Goal: Task Accomplishment & Management: Complete application form

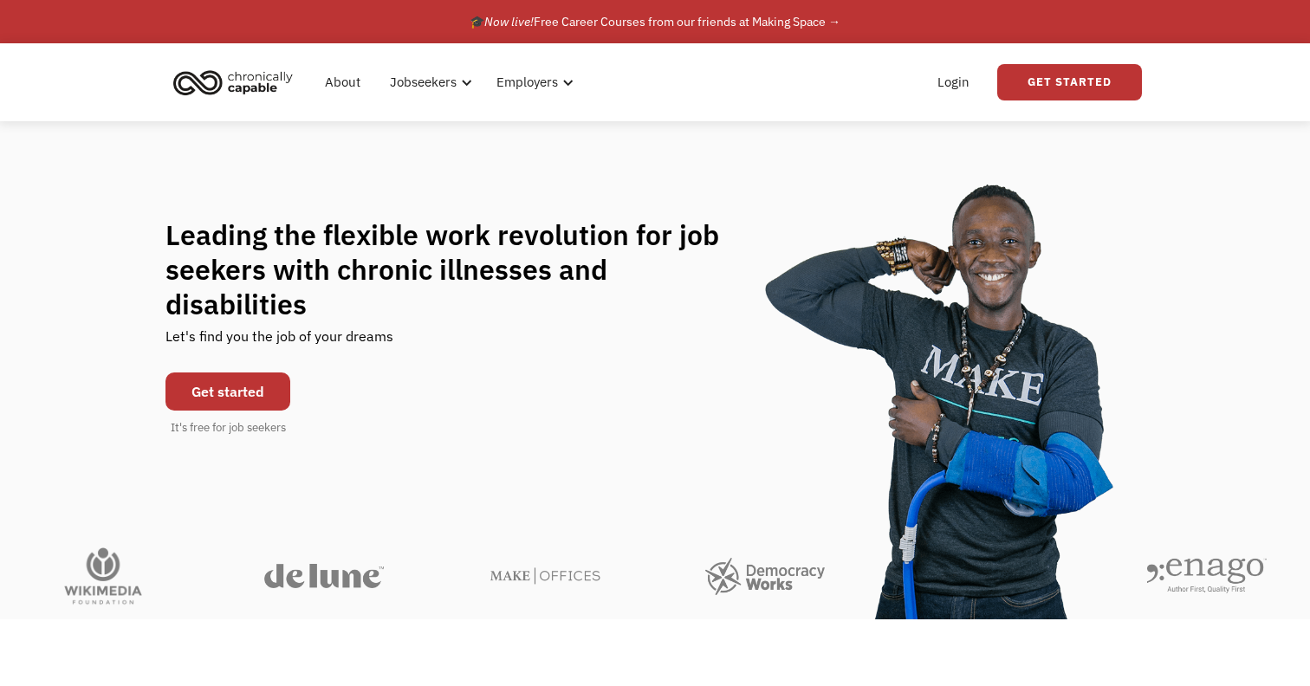
click at [256, 372] on link "Get started" at bounding box center [227, 391] width 125 height 38
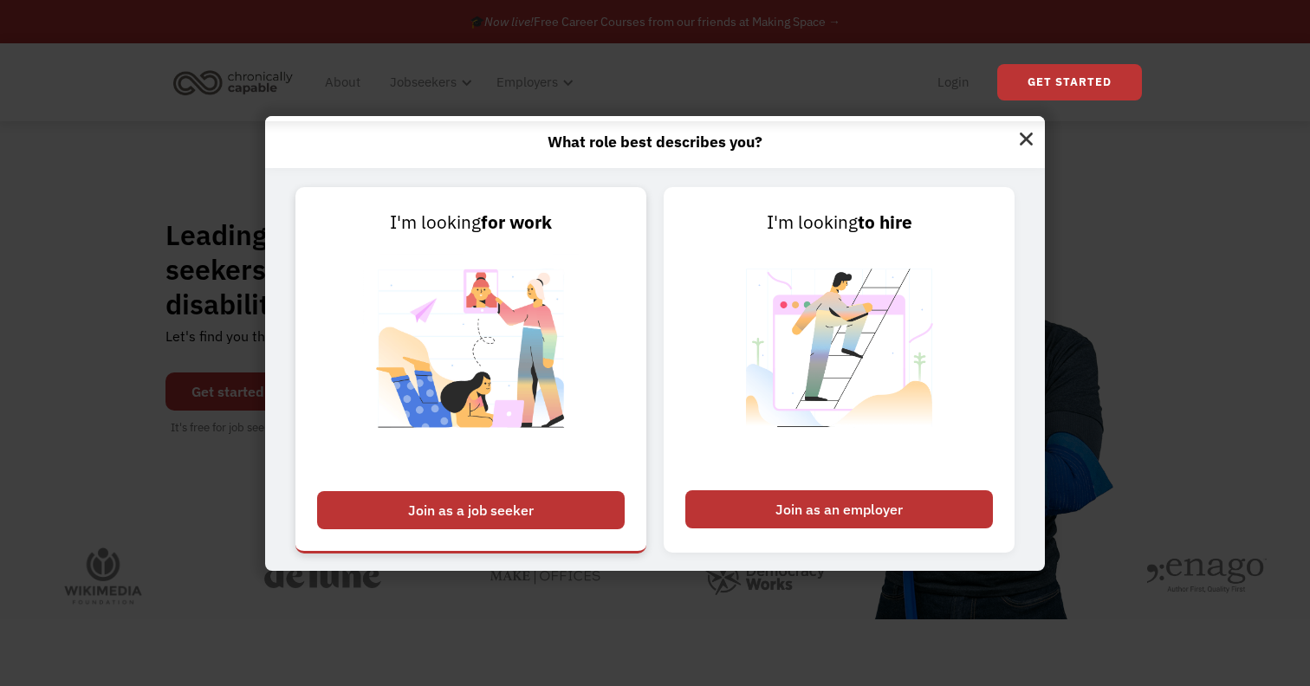
click at [461, 503] on div "Join as a job seeker" at bounding box center [471, 510] width 308 height 38
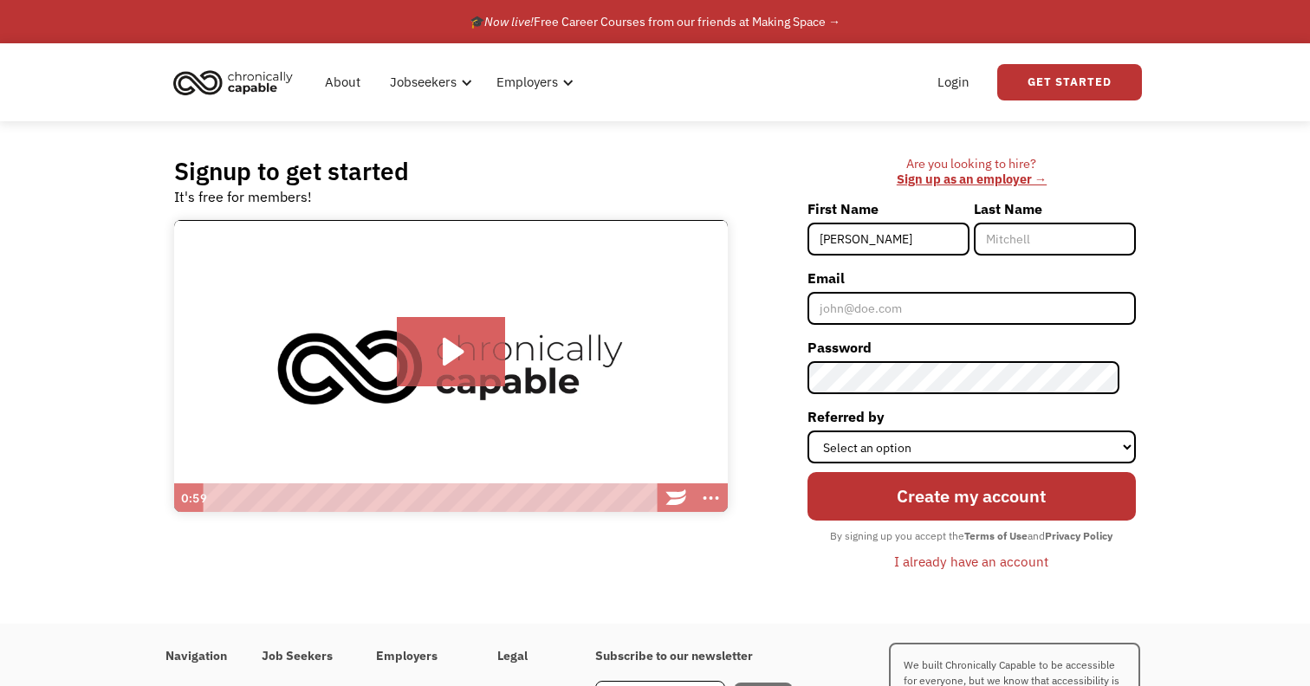
type input "[PERSON_NAME]"
type input "Balterman"
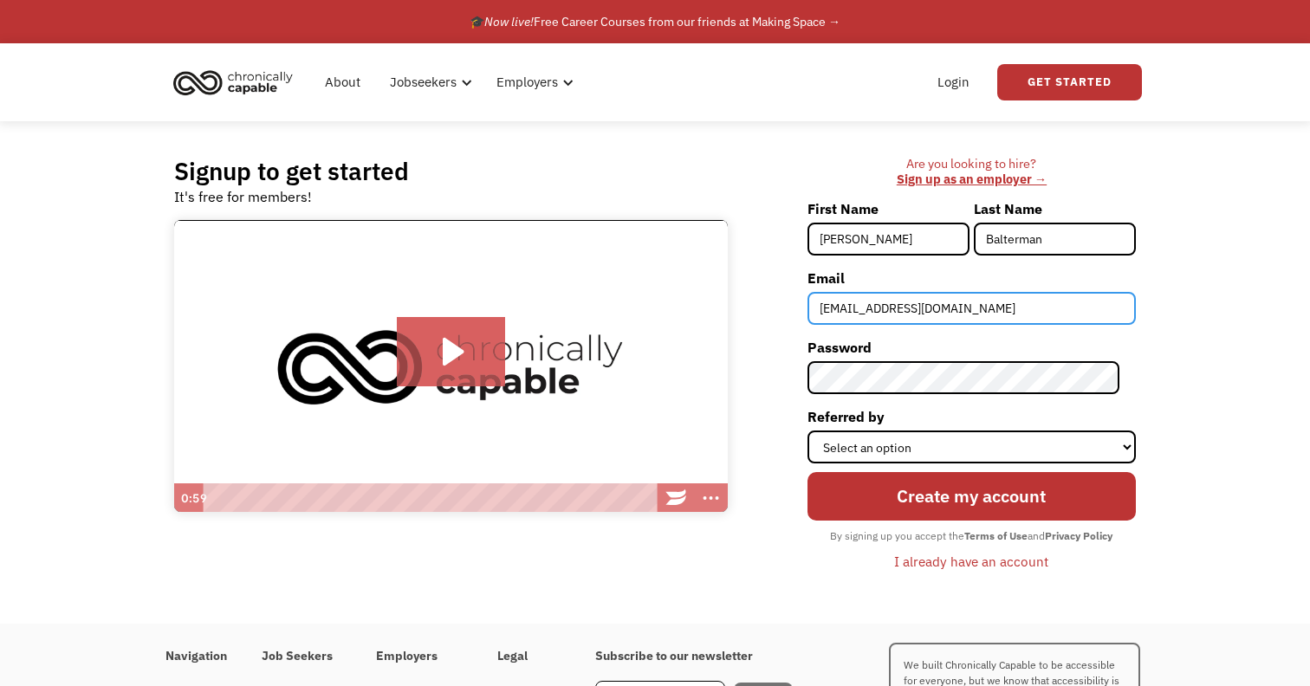
type input "engineeredfinds@gmail.com"
click at [905, 359] on label "Password" at bounding box center [971, 348] width 328 height 28
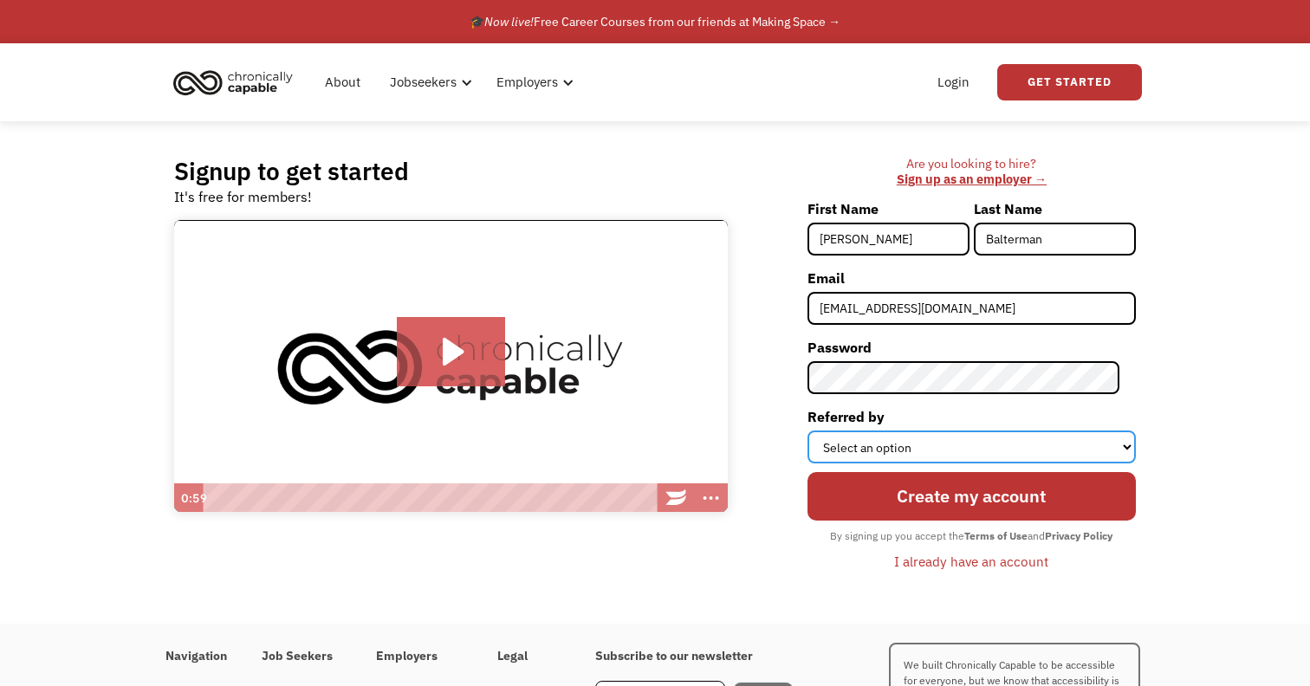
click at [901, 455] on select "Select an option Instagram Facebook Twitter Search Engine News Article Word of …" at bounding box center [971, 447] width 328 height 33
select select "Search Engine"
click at [823, 431] on select "Select an option Instagram Facebook Twitter Search Engine News Article Word of …" at bounding box center [971, 447] width 328 height 33
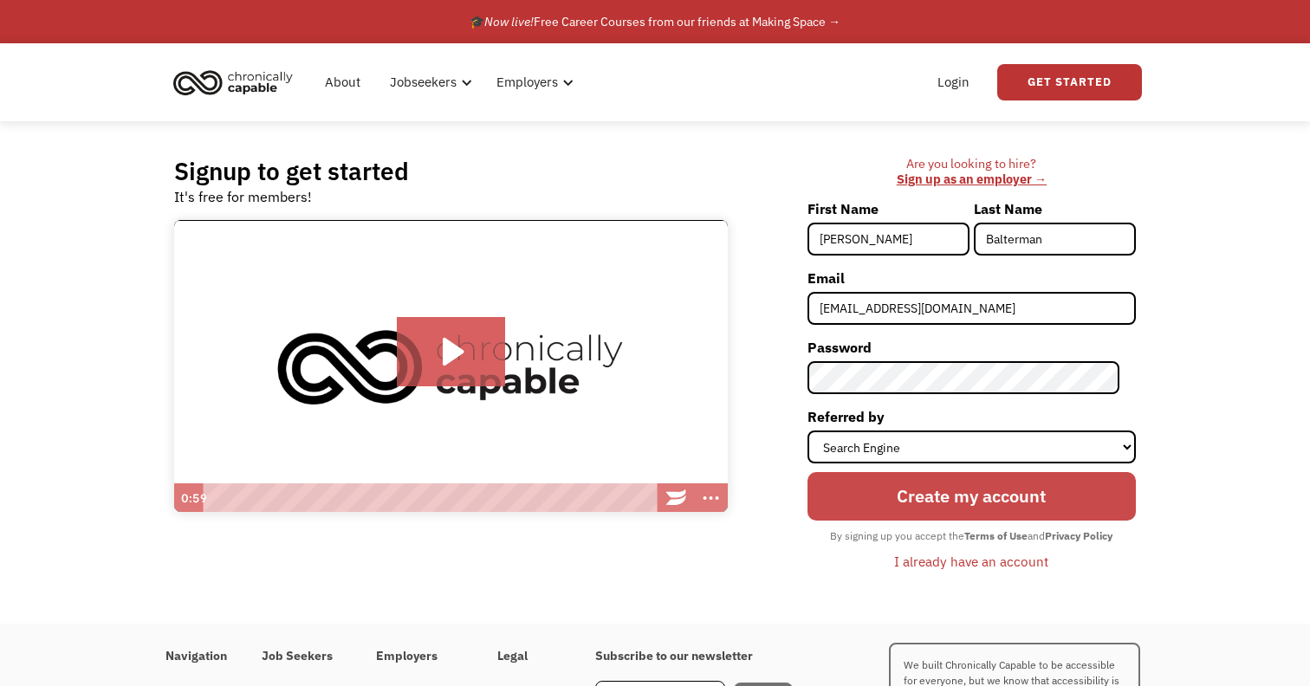
click at [964, 503] on input "Create my account" at bounding box center [971, 496] width 328 height 49
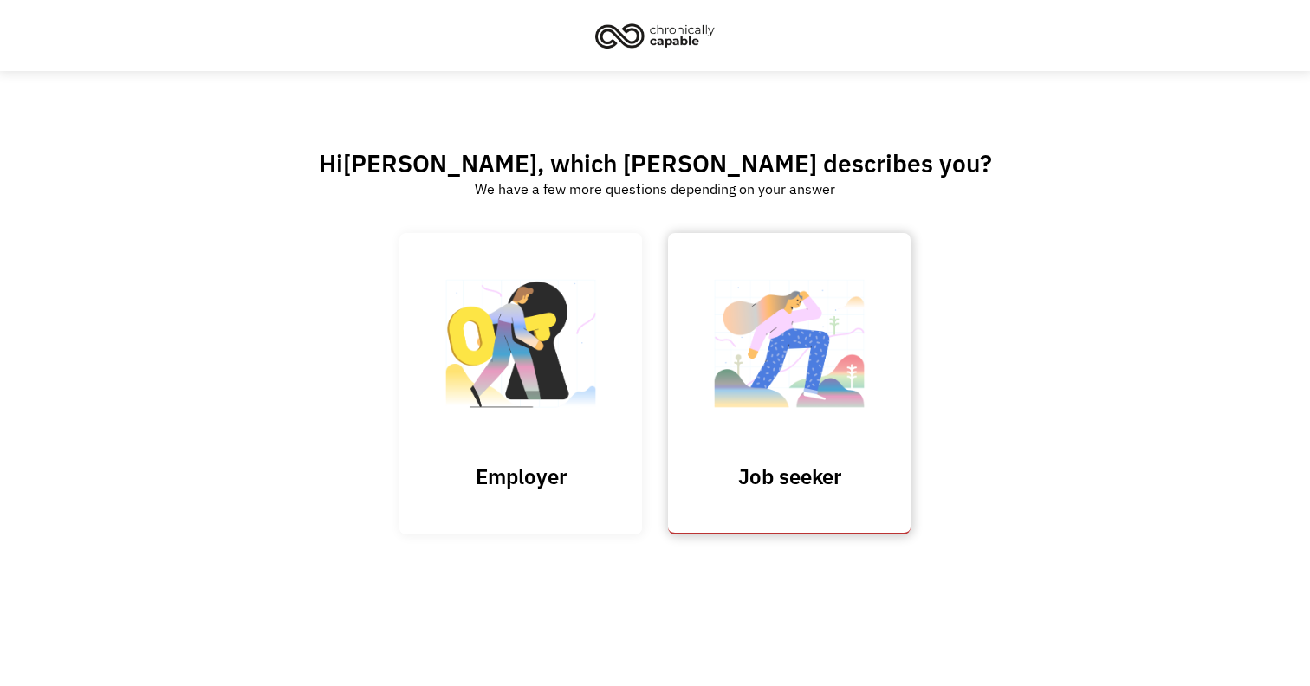
click at [832, 357] on img at bounding box center [789, 352] width 173 height 169
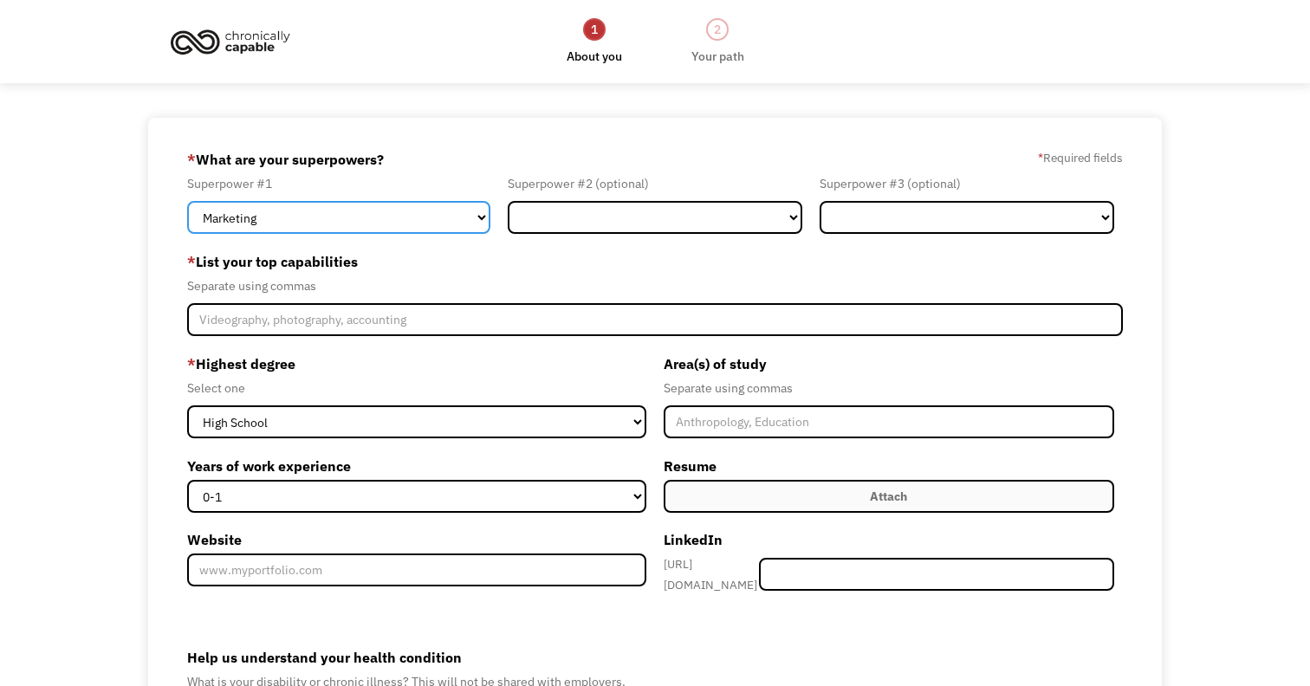
click at [451, 229] on select "Marketing Human Resources Finance Technology Operations Sales Industrial & Manu…" at bounding box center [338, 217] width 303 height 33
select select "Engineering & Construction"
click at [187, 201] on select "Marketing Human Resources Finance Technology Operations Sales Industrial & Manu…" at bounding box center [338, 217] width 303 height 33
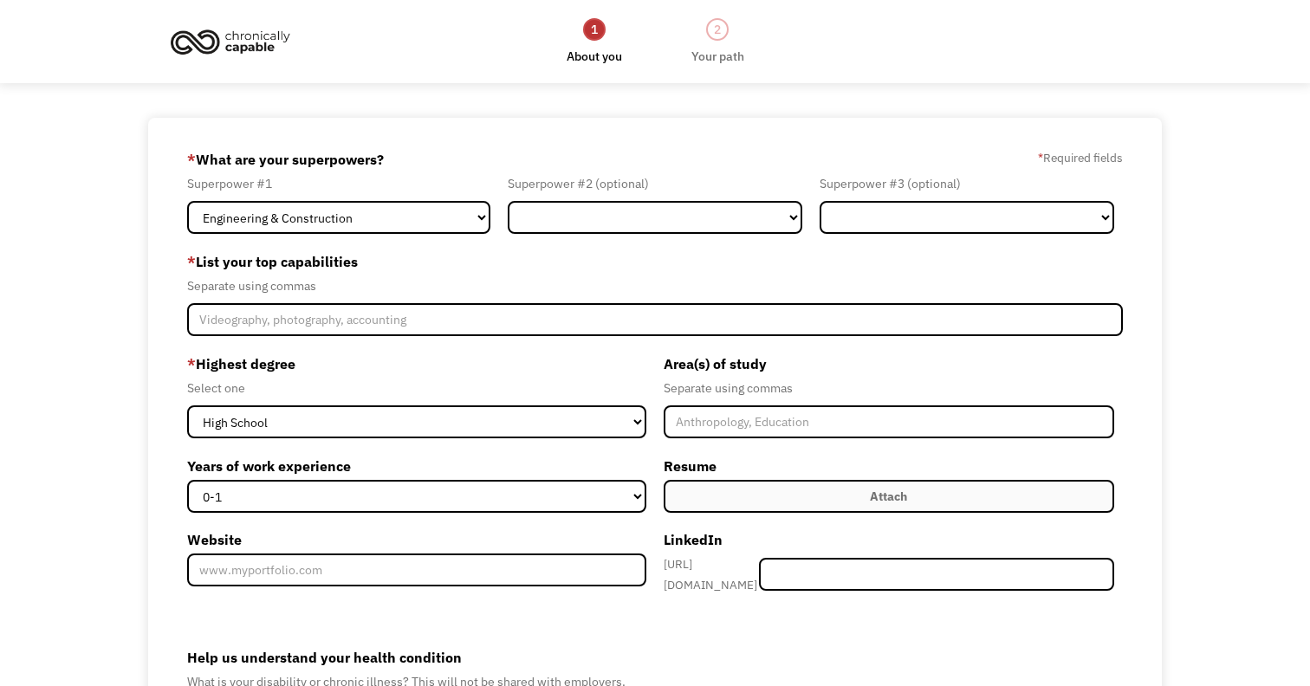
click at [600, 235] on form "68def50c25bf4a2b525150cf engineeredfinds@gmail.com David Balterman Search Engin…" at bounding box center [654, 500] width 935 height 709
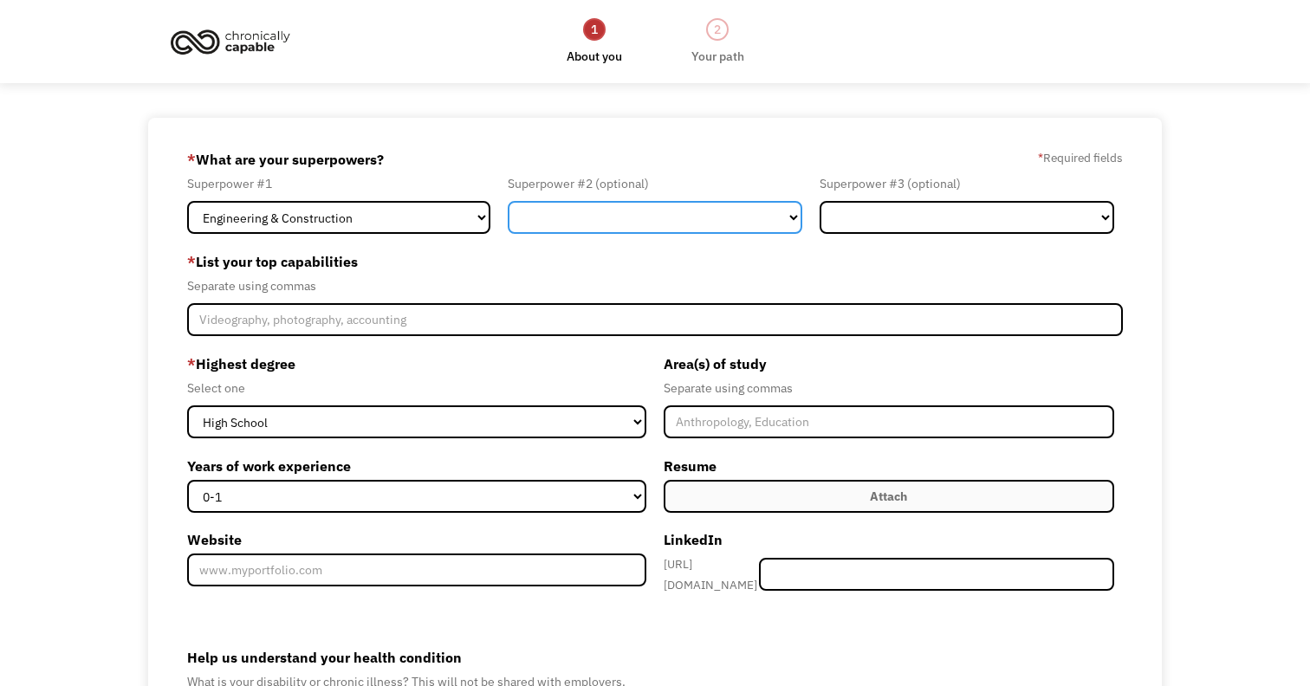
click at [606, 219] on select "Marketing Human Resources Finance Technology Operations Sales Industrial & Manu…" at bounding box center [655, 217] width 295 height 33
select select "Administration"
click at [508, 201] on select "Marketing Human Resources Finance Technology Operations Sales Industrial & Manu…" at bounding box center [655, 217] width 295 height 33
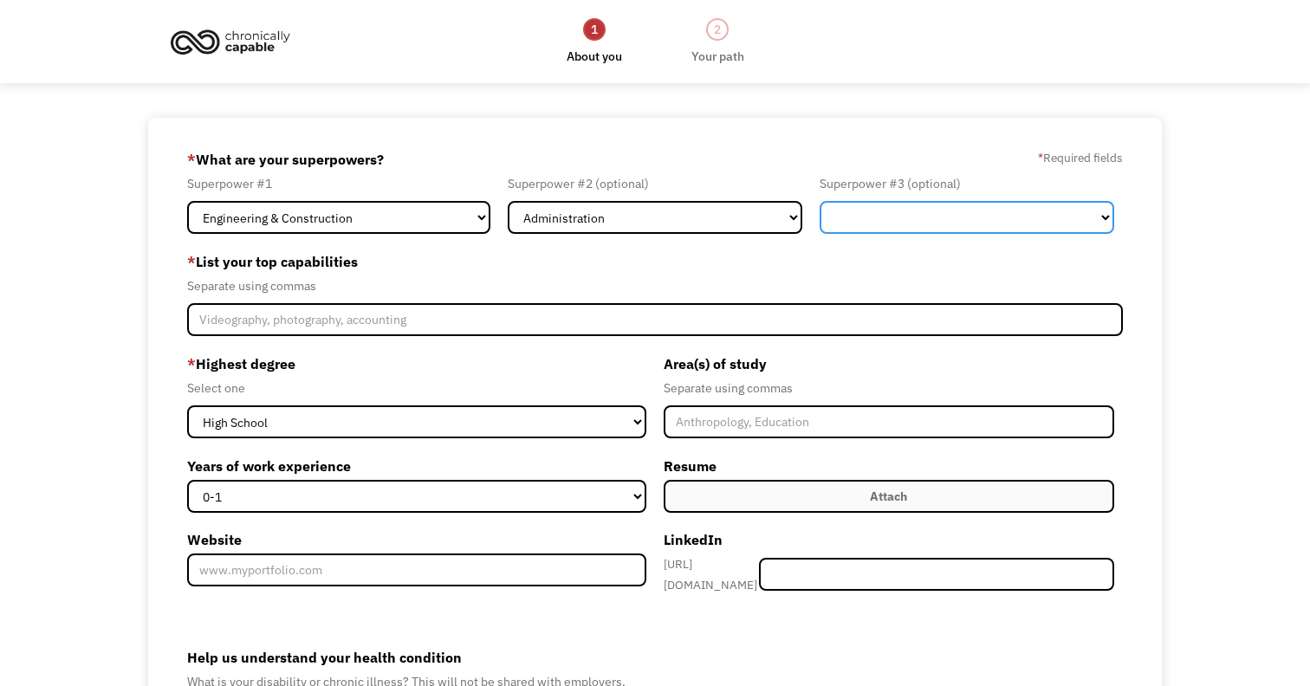
click at [931, 223] on select "Marketing Human Resources Finance Technology Operations Sales Industrial & Manu…" at bounding box center [966, 217] width 295 height 33
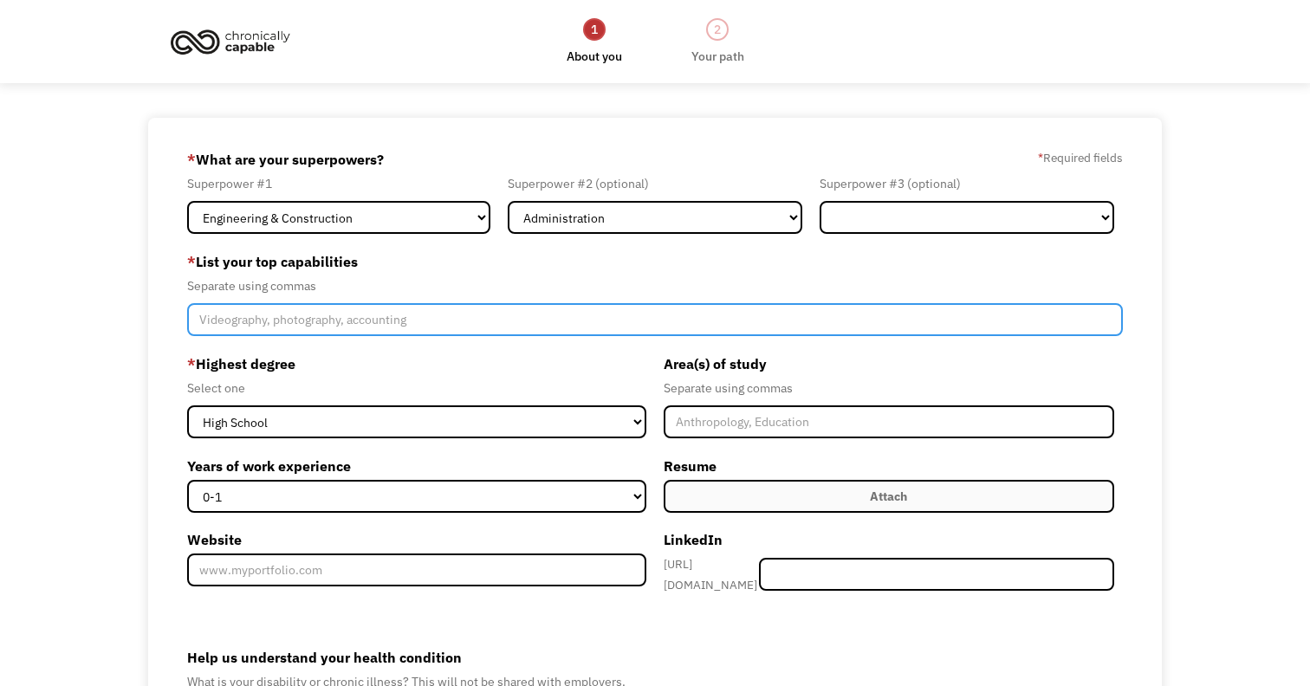
click at [444, 318] on input "Member-Create-Step1" at bounding box center [654, 319] width 935 height 33
type input "Estimating, Construction Plan Reading, Invoicing"
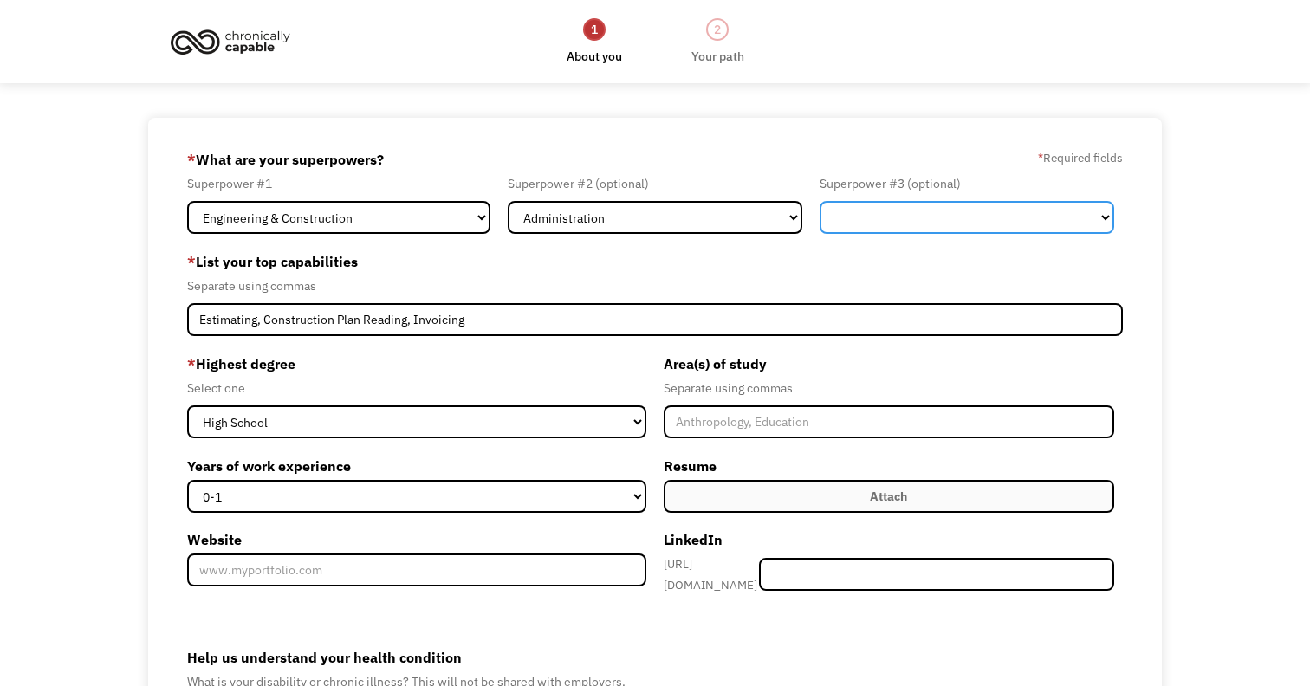
click at [941, 222] on select "Marketing Human Resources Finance Technology Operations Sales Industrial & Manu…" at bounding box center [966, 217] width 295 height 33
select select "Finance"
click at [819, 201] on select "Marketing Human Resources Finance Technology Operations Sales Industrial & Manu…" at bounding box center [966, 217] width 295 height 33
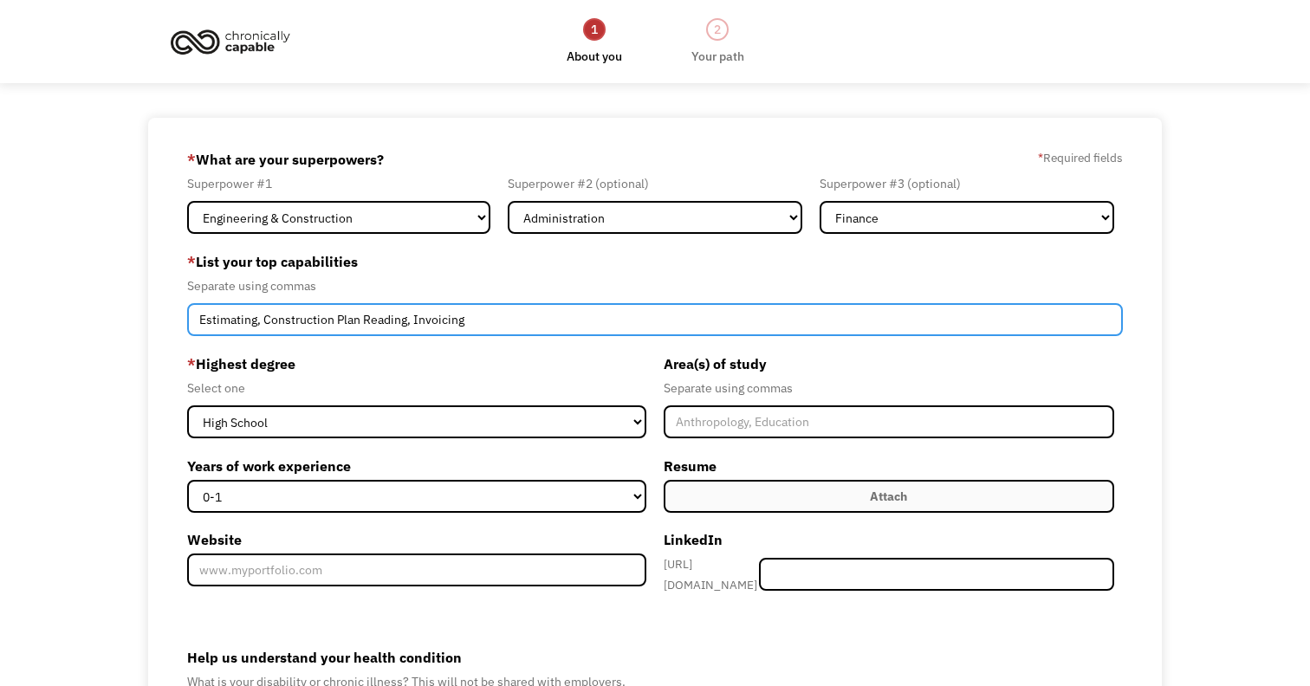
click at [569, 325] on input "Estimating, Construction Plan Reading, Invoicing" at bounding box center [654, 319] width 935 height 33
type input "Estimating, Construction Plan Reading, Invoicing, Running a Business"
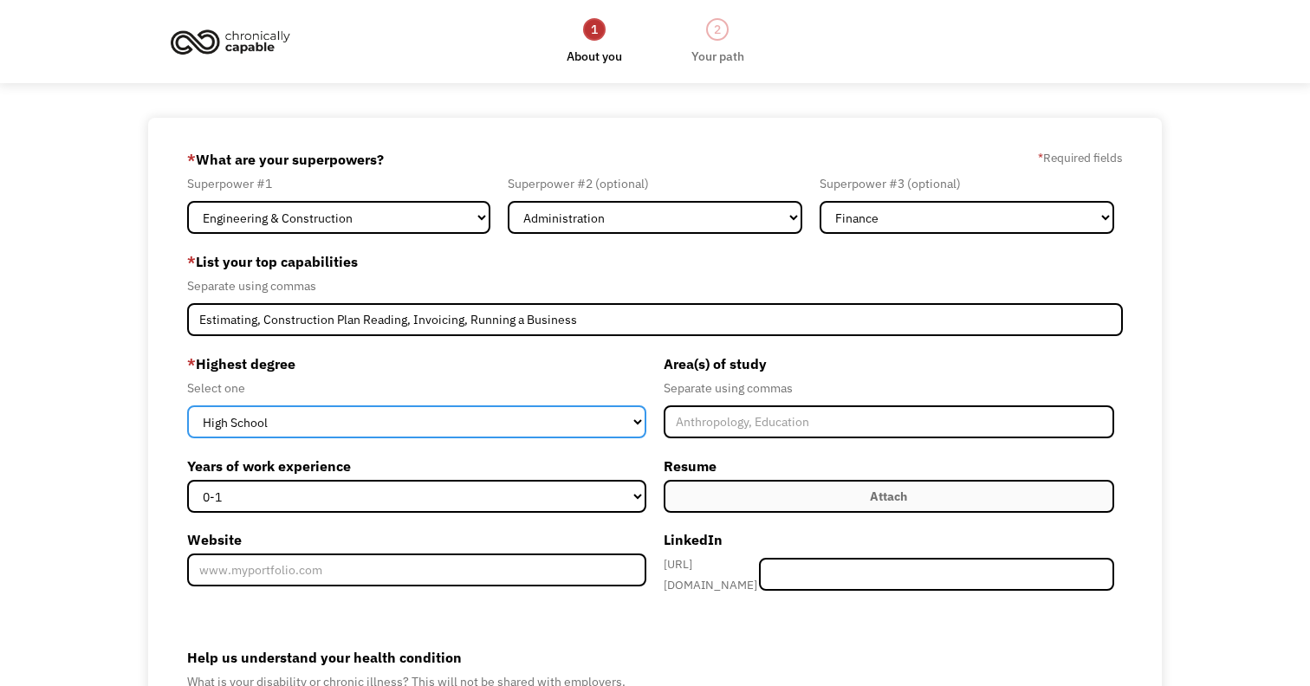
click at [491, 416] on select "High School Associates Bachelors Master's PhD" at bounding box center [416, 421] width 459 height 33
select select "associates"
click at [187, 405] on select "High School Associates Bachelors Master's PhD" at bounding box center [416, 421] width 459 height 33
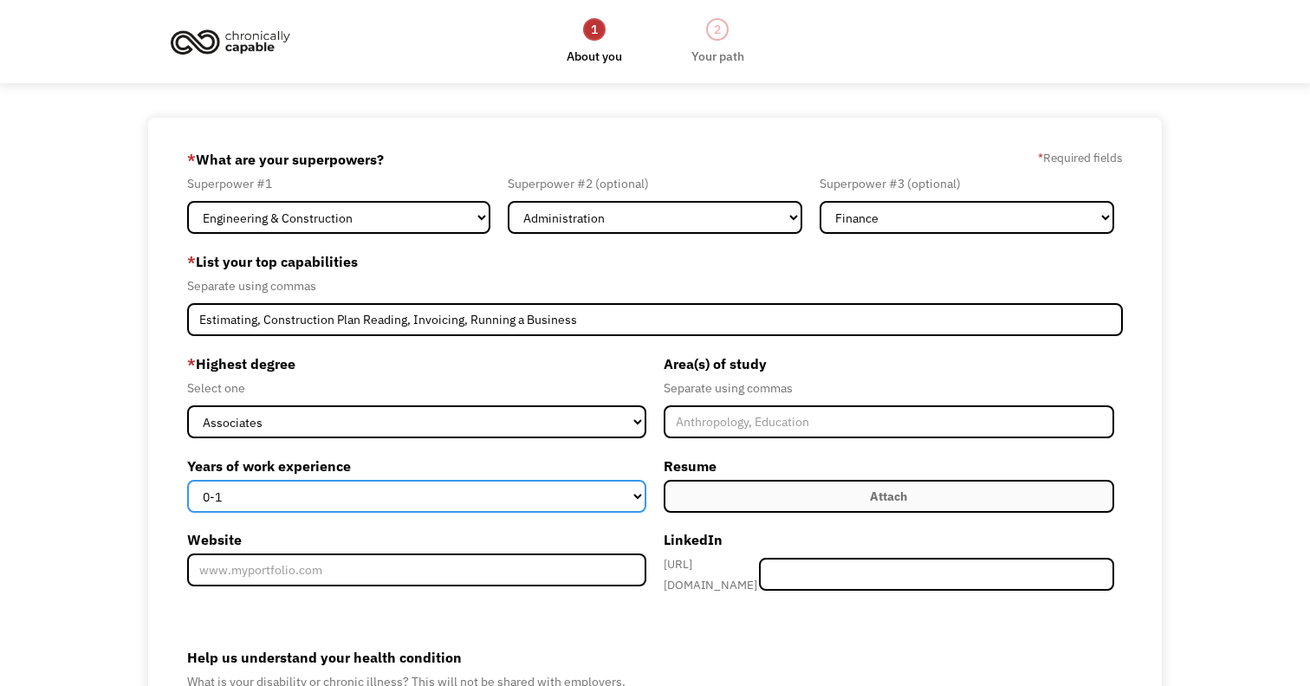
click at [631, 488] on select "0-1 2-4 5-10 11-15 15+" at bounding box center [416, 496] width 459 height 33
select select "15+"
click at [187, 480] on select "0-1 2-4 5-10 11-15 15+" at bounding box center [416, 496] width 459 height 33
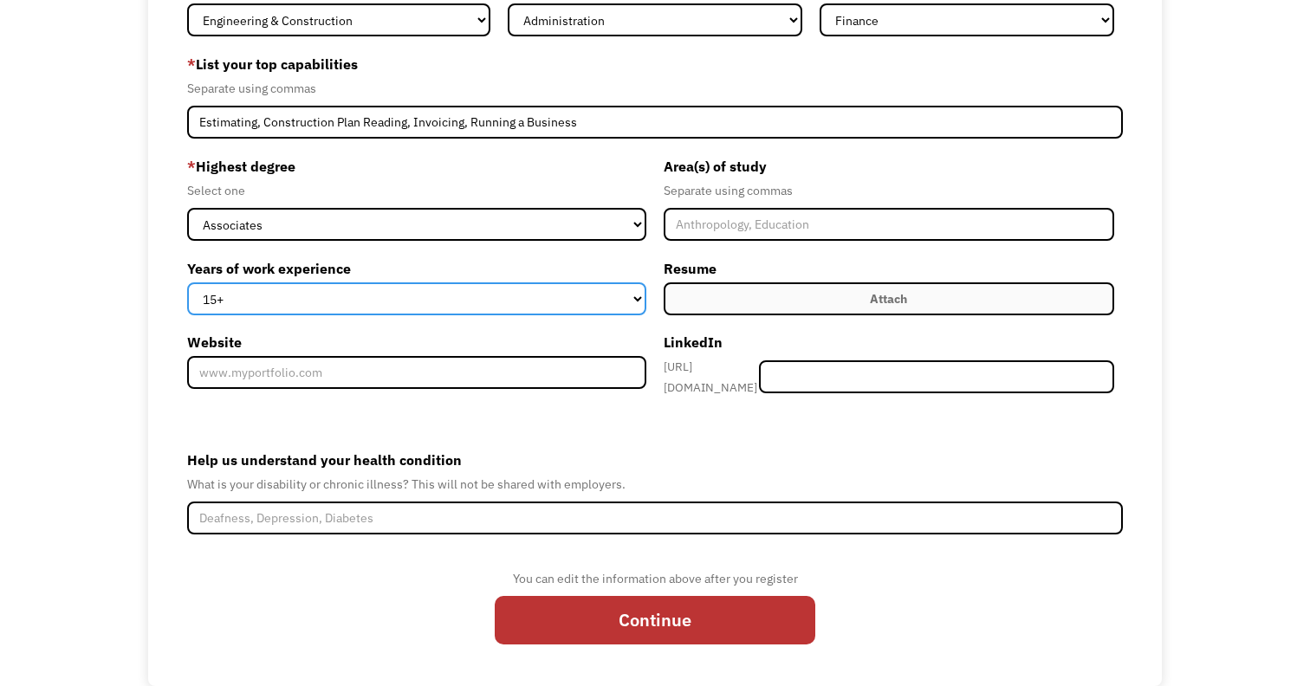
scroll to position [223, 0]
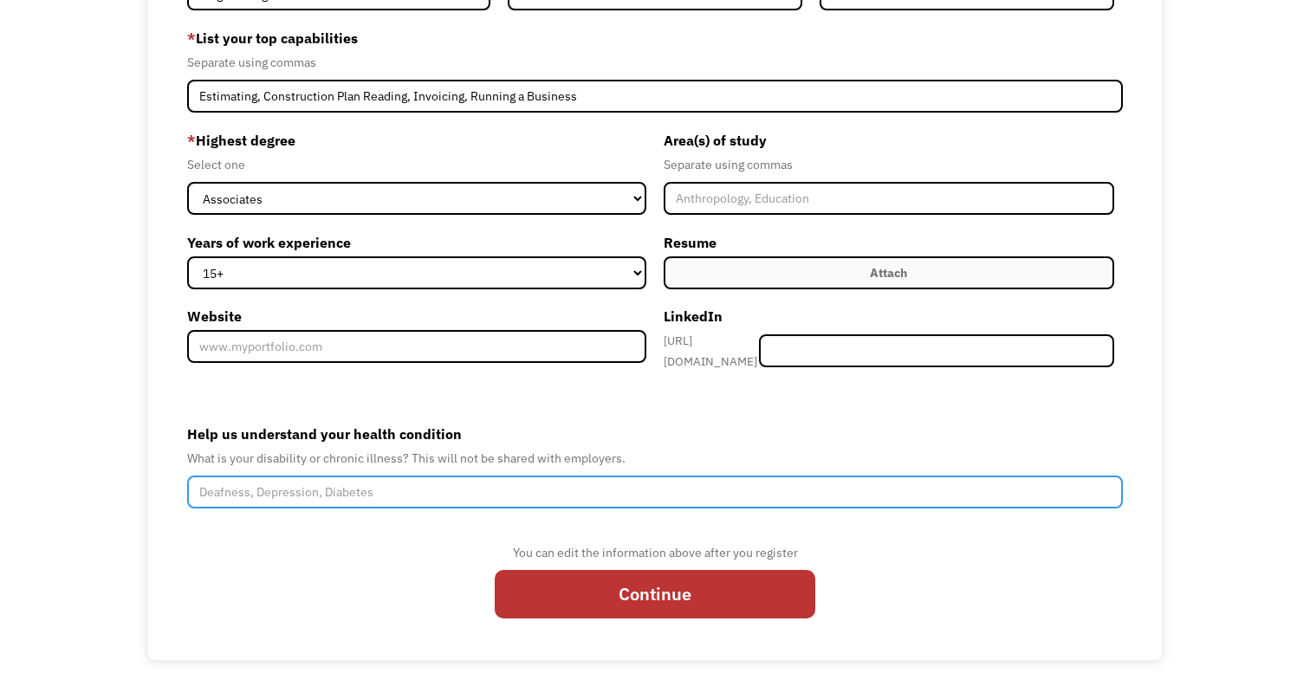
click at [600, 485] on input "Help us understand your health condition" at bounding box center [654, 492] width 935 height 33
type input "Depressions, Hip Replacement"
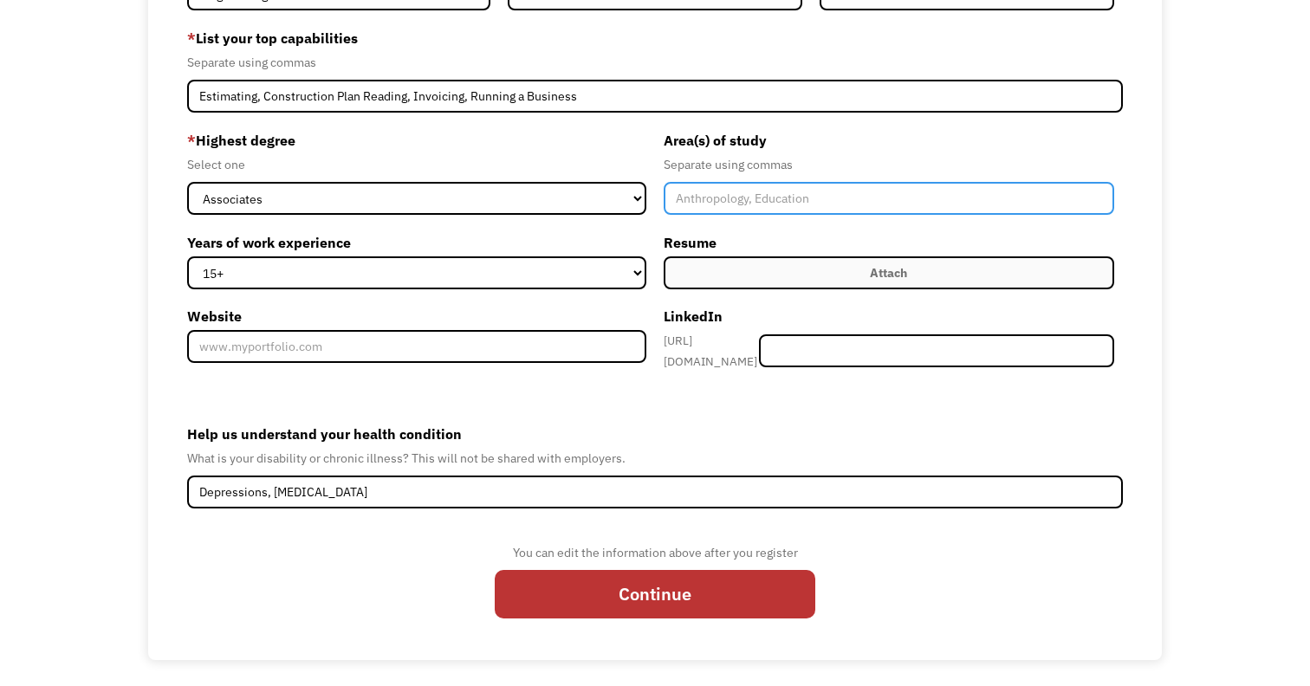
click at [702, 203] on input "Member-Create-Step1" at bounding box center [889, 198] width 450 height 33
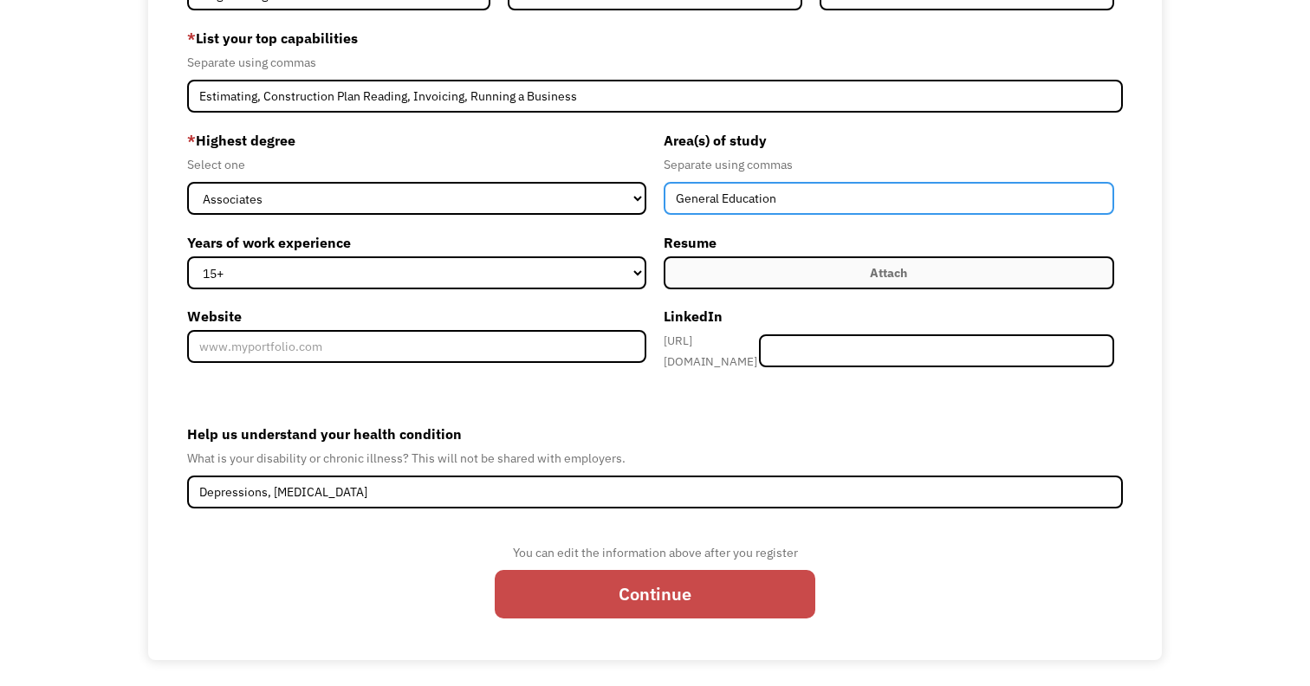
type input "General Education"
click at [678, 589] on input "Continue" at bounding box center [655, 594] width 321 height 49
type input "Please wait..."
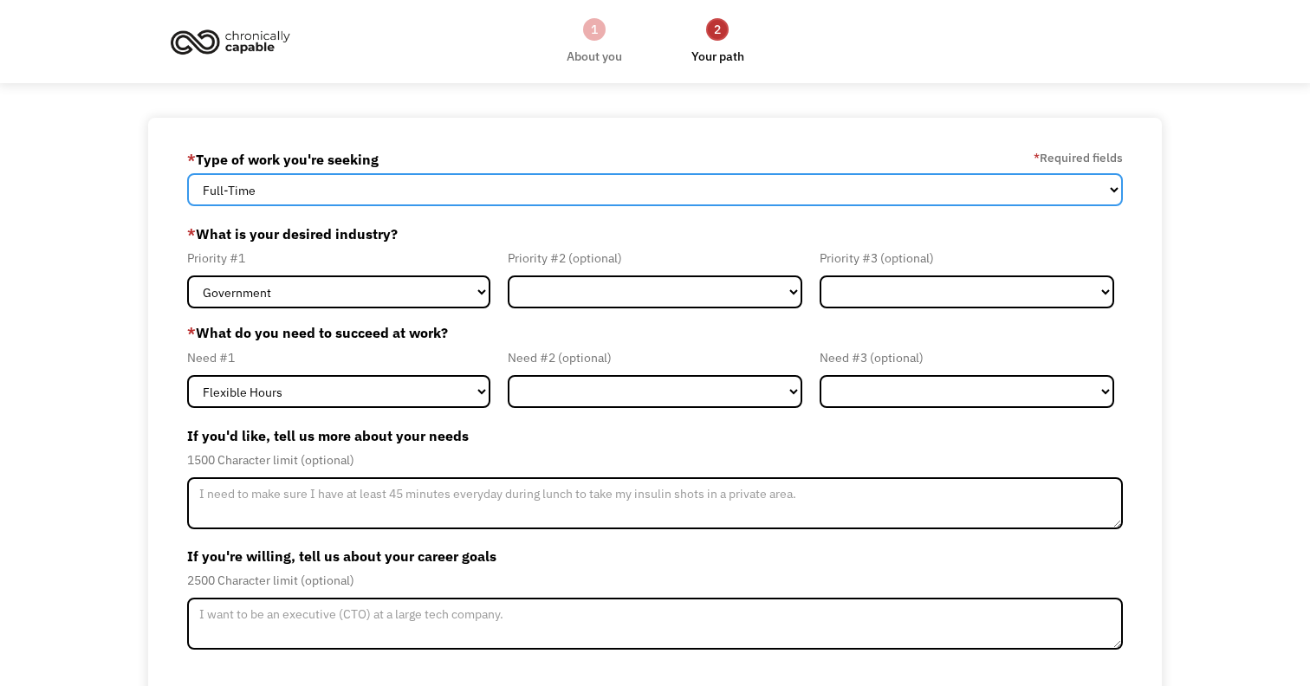
click at [547, 205] on select "Full-Time Part-Time Both Full-Time and Part-Time" at bounding box center [654, 189] width 935 height 33
select select "part-time"
click at [187, 173] on select "Full-Time Part-Time Both Full-Time and Part-Time" at bounding box center [654, 189] width 935 height 33
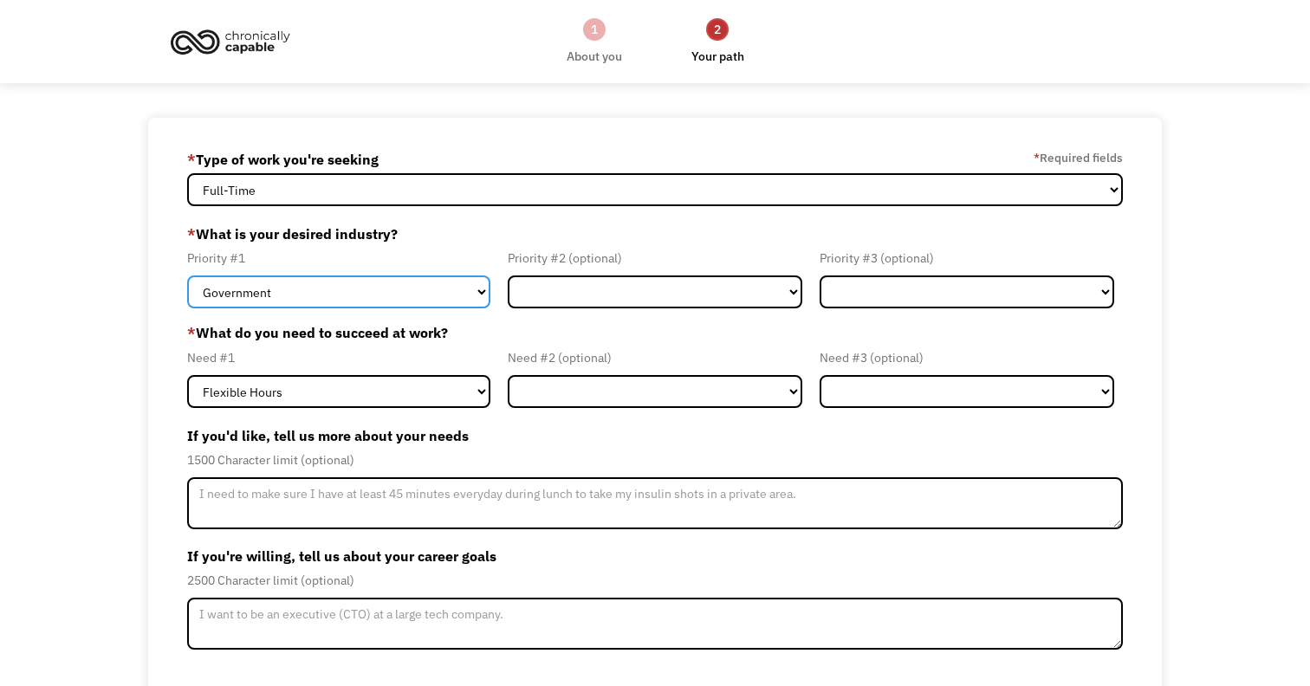
click at [396, 300] on select "Government Finance & Insurance Health & Social Care Tech & Engineering Creative…" at bounding box center [338, 291] width 303 height 33
select select "Finance & Insurance"
click at [187, 275] on select "Government Finance & Insurance Health & Social Care Tech & Engineering Creative…" at bounding box center [338, 291] width 303 height 33
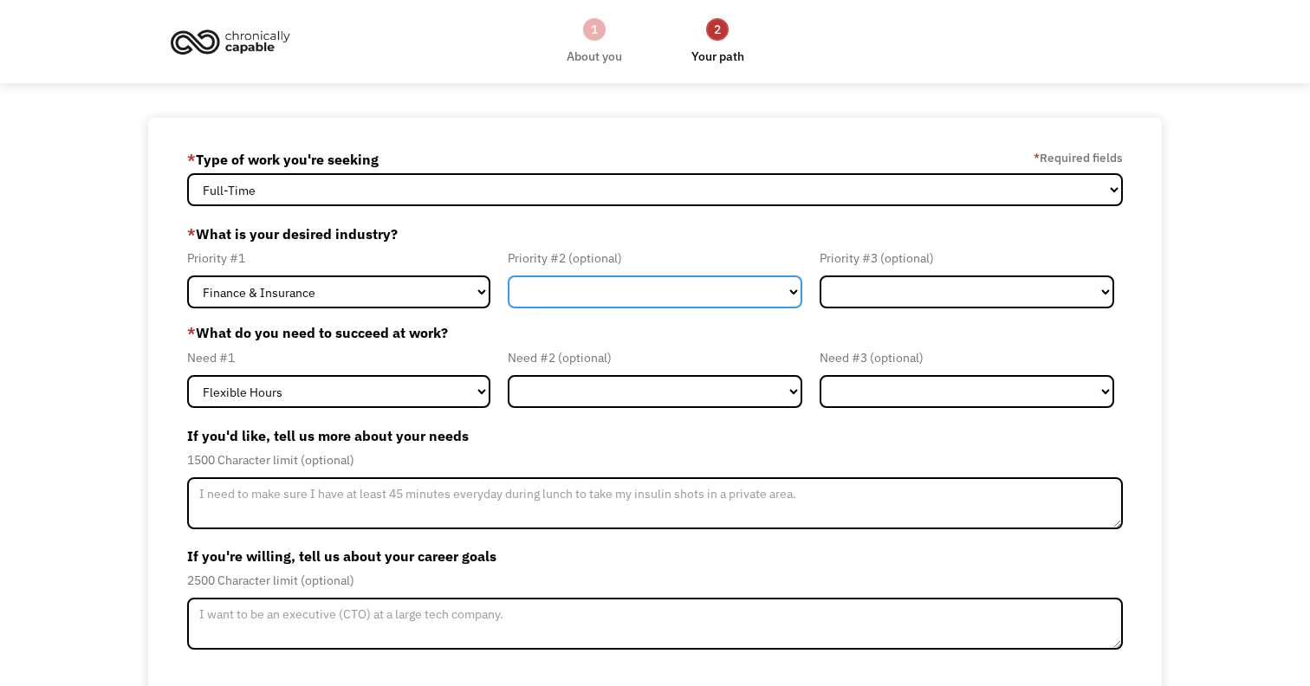
click at [567, 289] on select "Government Finance & Insurance Health & Social Care Tech & Engineering Creative…" at bounding box center [655, 291] width 295 height 33
select select "Tech & Engineering"
click at [508, 275] on select "Government Finance & Insurance Health & Social Care Tech & Engineering Creative…" at bounding box center [655, 291] width 295 height 33
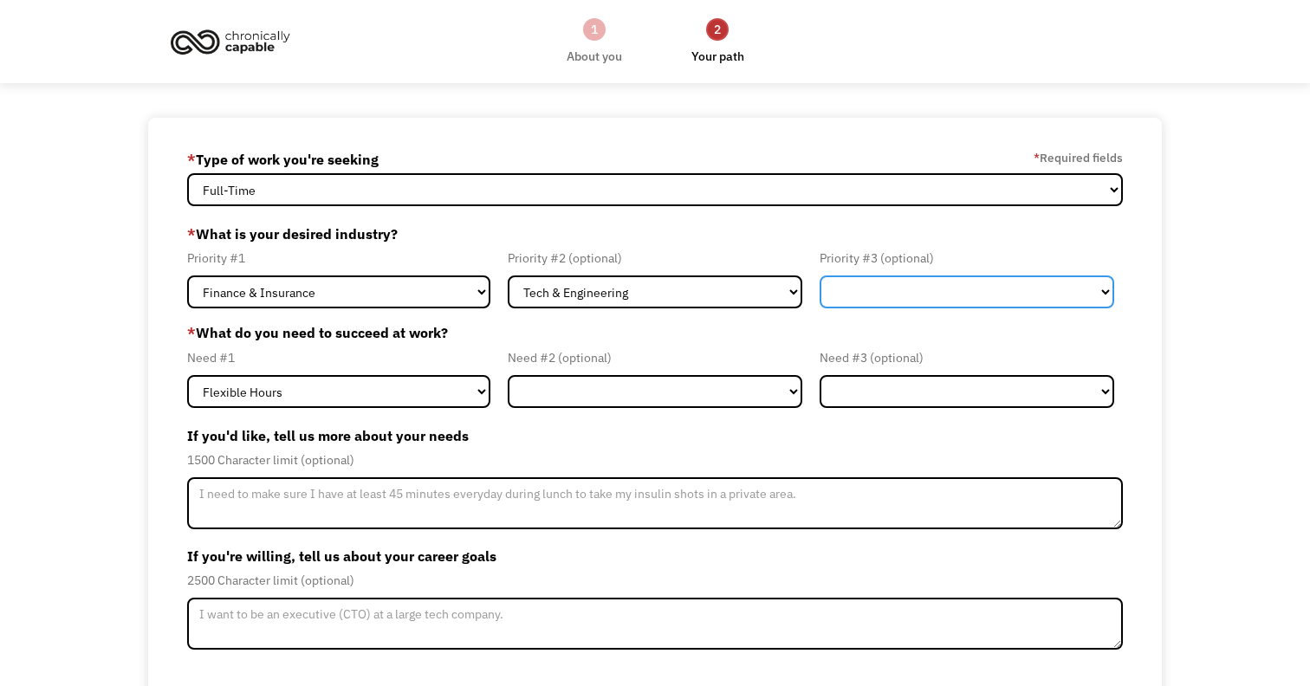
click at [884, 282] on select "Government Finance & Insurance Health & Social Care Tech & Engineering Creative…" at bounding box center [966, 291] width 295 height 33
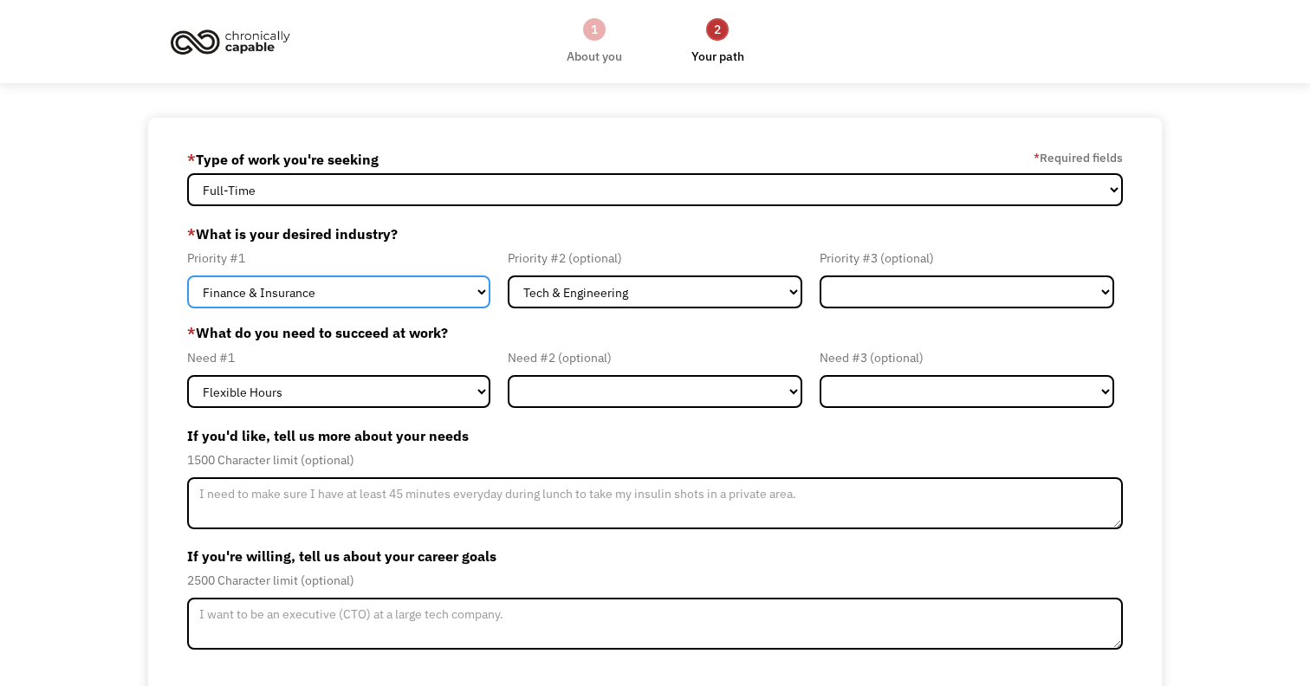
click at [442, 299] on select "Government Finance & Insurance Health & Social Care Tech & Engineering Creative…" at bounding box center [338, 291] width 303 height 33
select select "Administrative"
click at [187, 275] on select "Government Finance & Insurance Health & Social Care Tech & Engineering Creative…" at bounding box center [338, 291] width 303 height 33
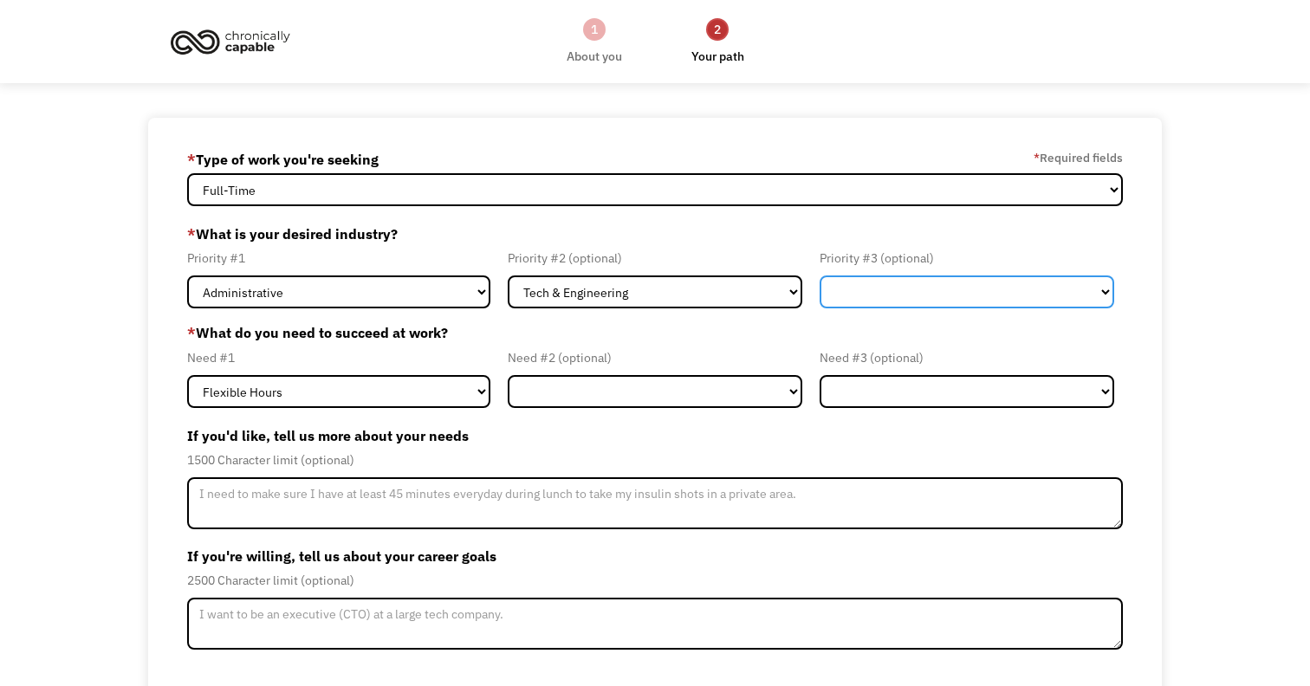
click at [851, 294] on select "Government Finance & Insurance Health & Social Care Tech & Engineering Creative…" at bounding box center [966, 291] width 295 height 33
select select "Finance & Insurance"
click at [819, 275] on select "Government Finance & Insurance Health & Social Care Tech & Engineering Creative…" at bounding box center [966, 291] width 295 height 33
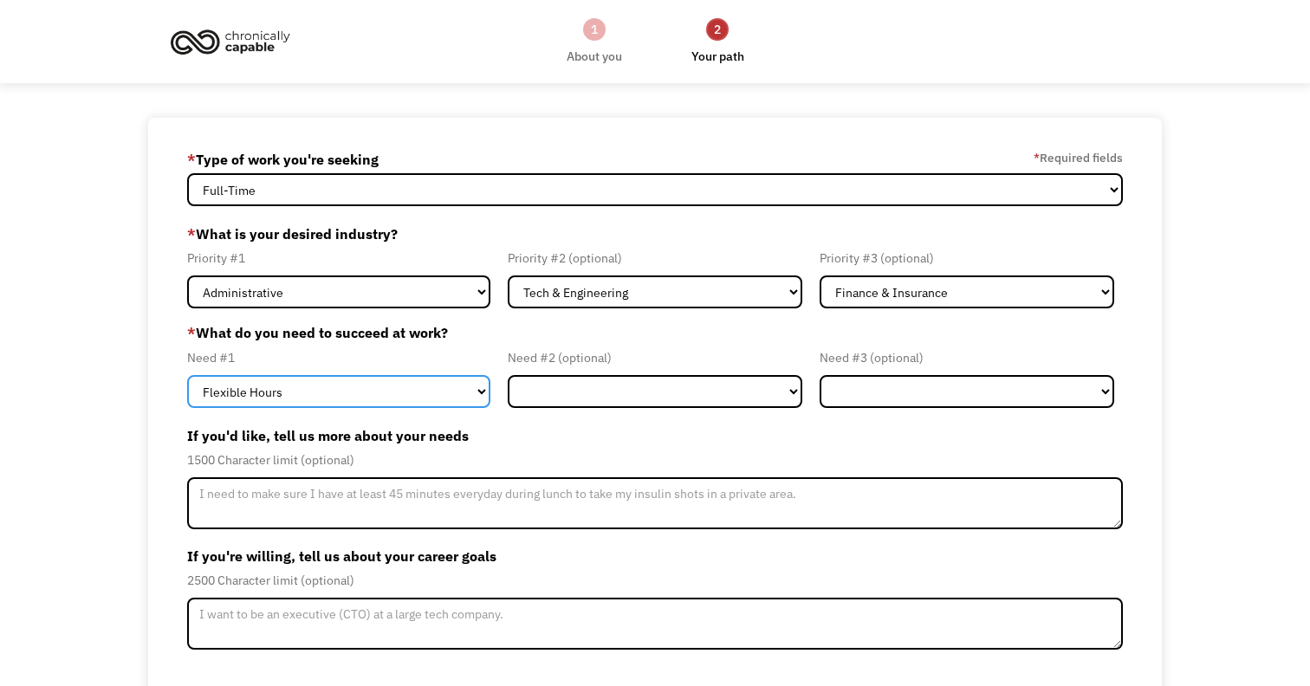
click at [448, 385] on select "Flexible Hours Remote Work Service Animal On-site Accommodations Visual Support…" at bounding box center [338, 391] width 303 height 33
select select "Remote Work"
click at [187, 375] on select "Flexible Hours Remote Work Service Animal On-site Accommodations Visual Support…" at bounding box center [338, 391] width 303 height 33
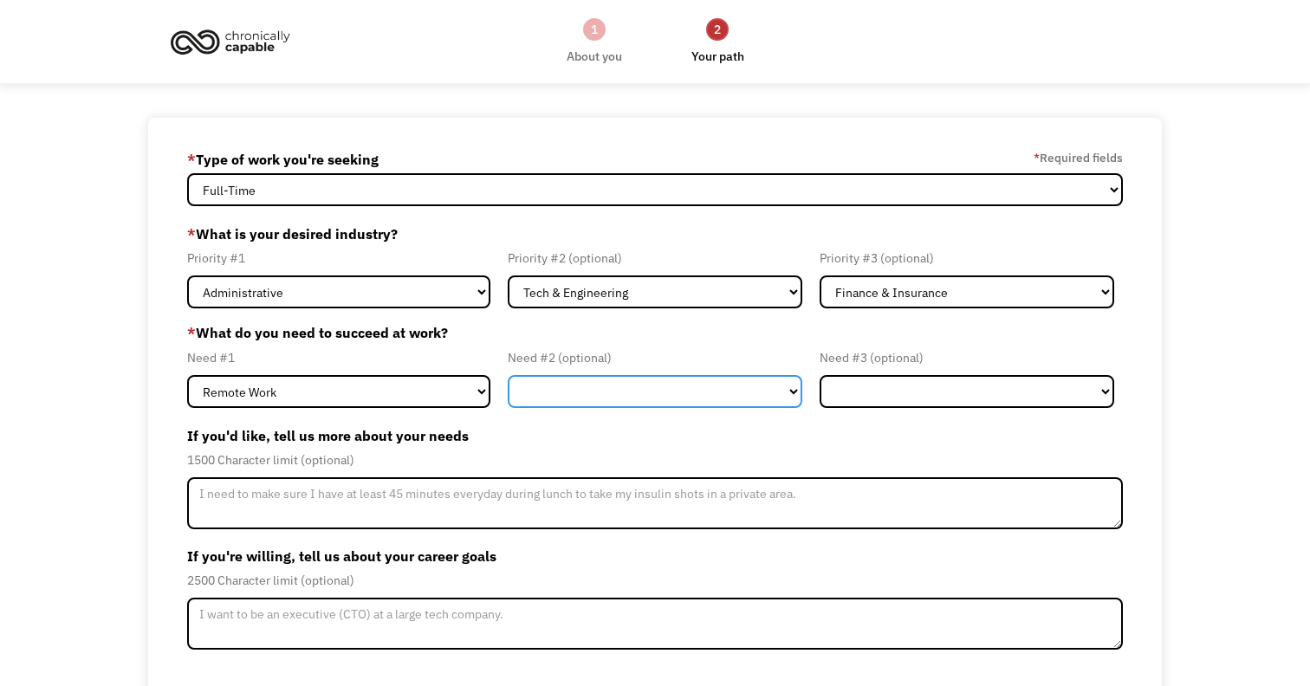
click at [605, 390] on select "Flexible Hours Remote Work Service Animal On-site Accommodations Visual Support…" at bounding box center [655, 391] width 295 height 33
select select "Flexible Hours"
click at [508, 375] on select "Flexible Hours Remote Work Service Animal On-site Accommodations Visual Support…" at bounding box center [655, 391] width 295 height 33
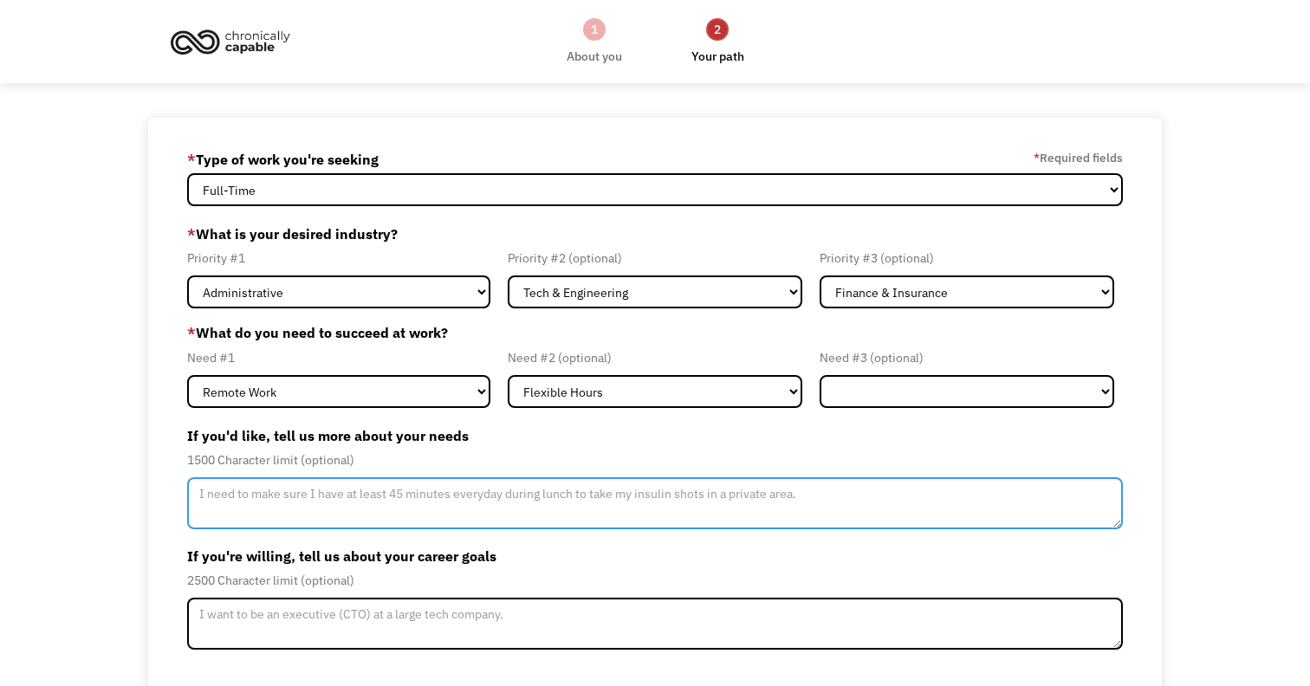
click at [511, 500] on textarea "Member-Update-Form-Step2" at bounding box center [654, 503] width 935 height 52
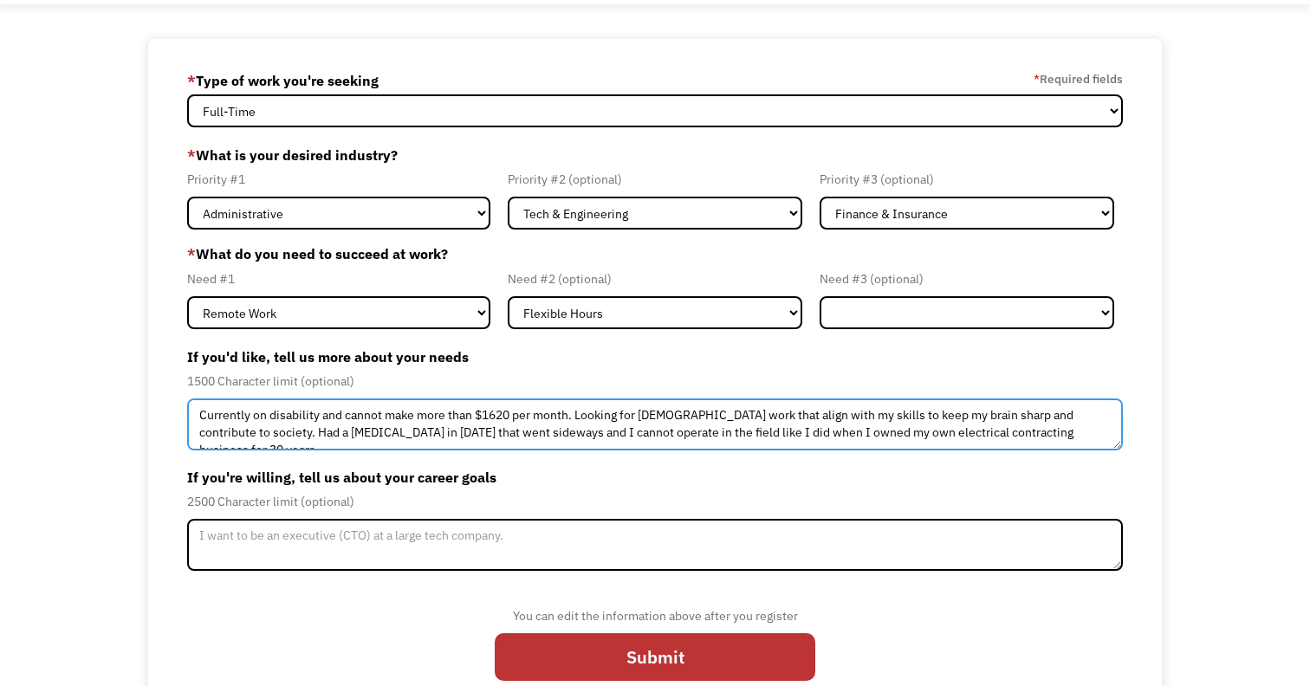
scroll to position [101, 0]
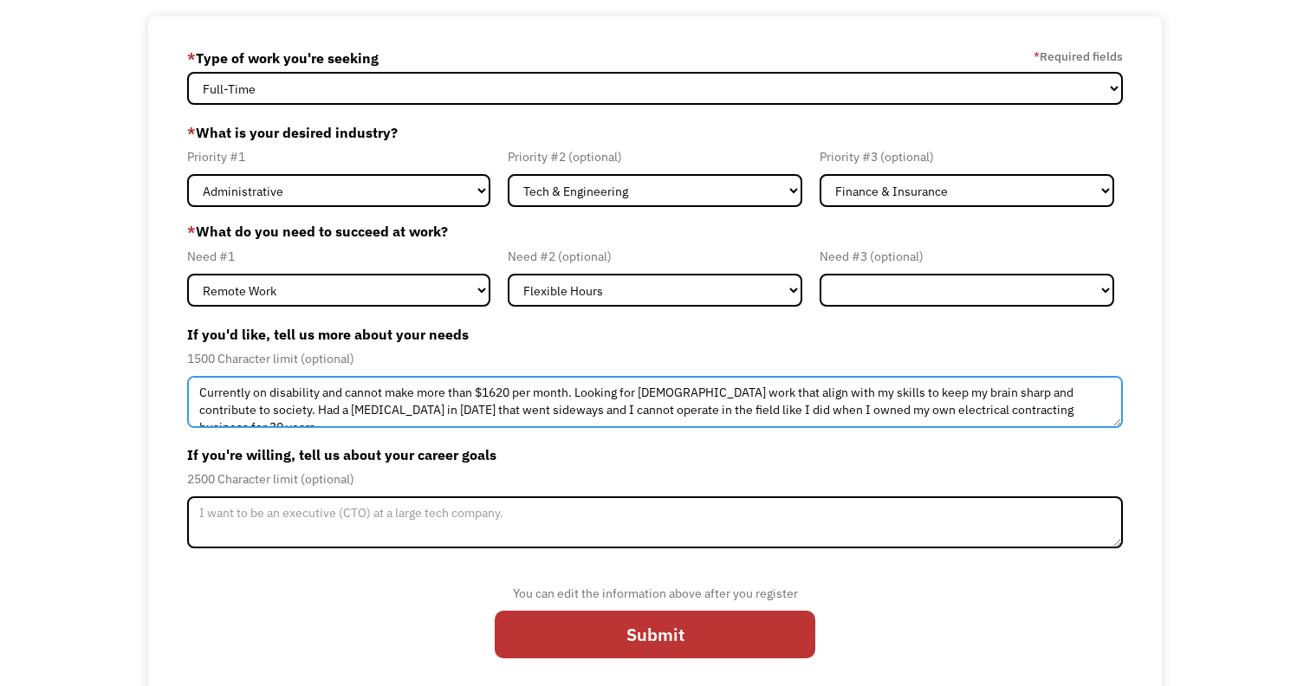
type textarea "Currently on disability and cannot make more than $1620 per month. Looking for …"
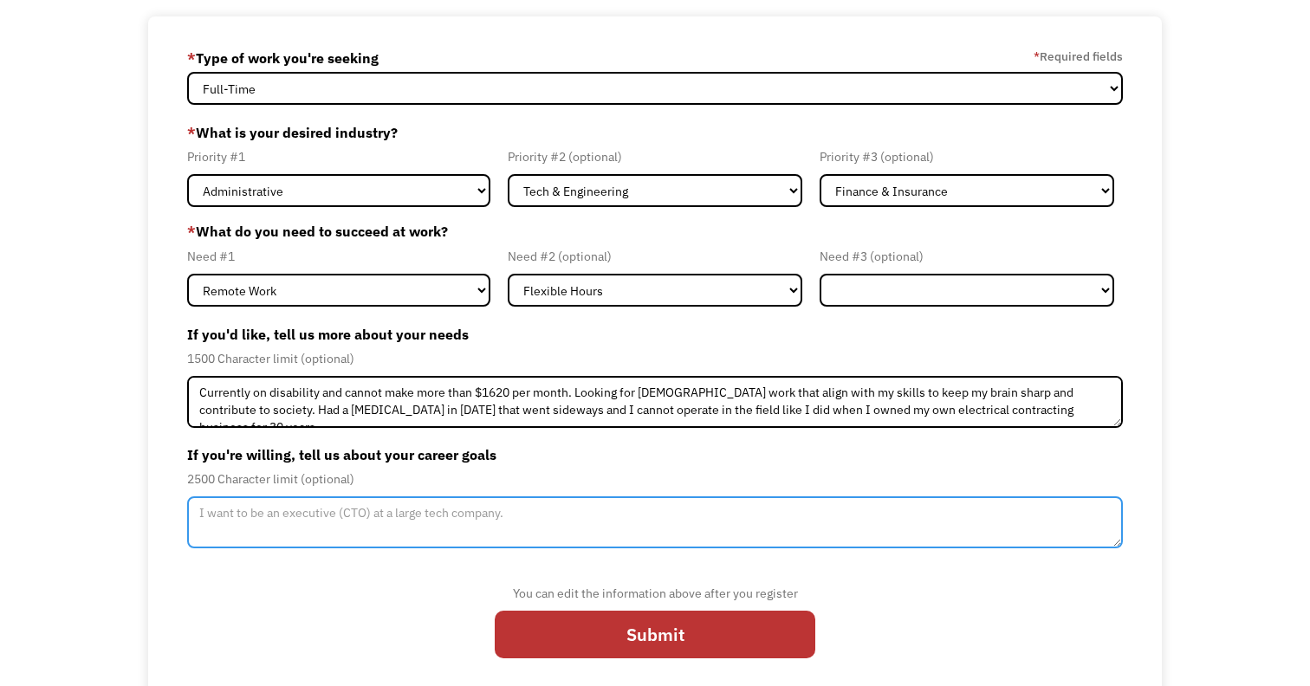
click at [531, 533] on textarea "Member-Update-Form-Step2" at bounding box center [654, 522] width 935 height 52
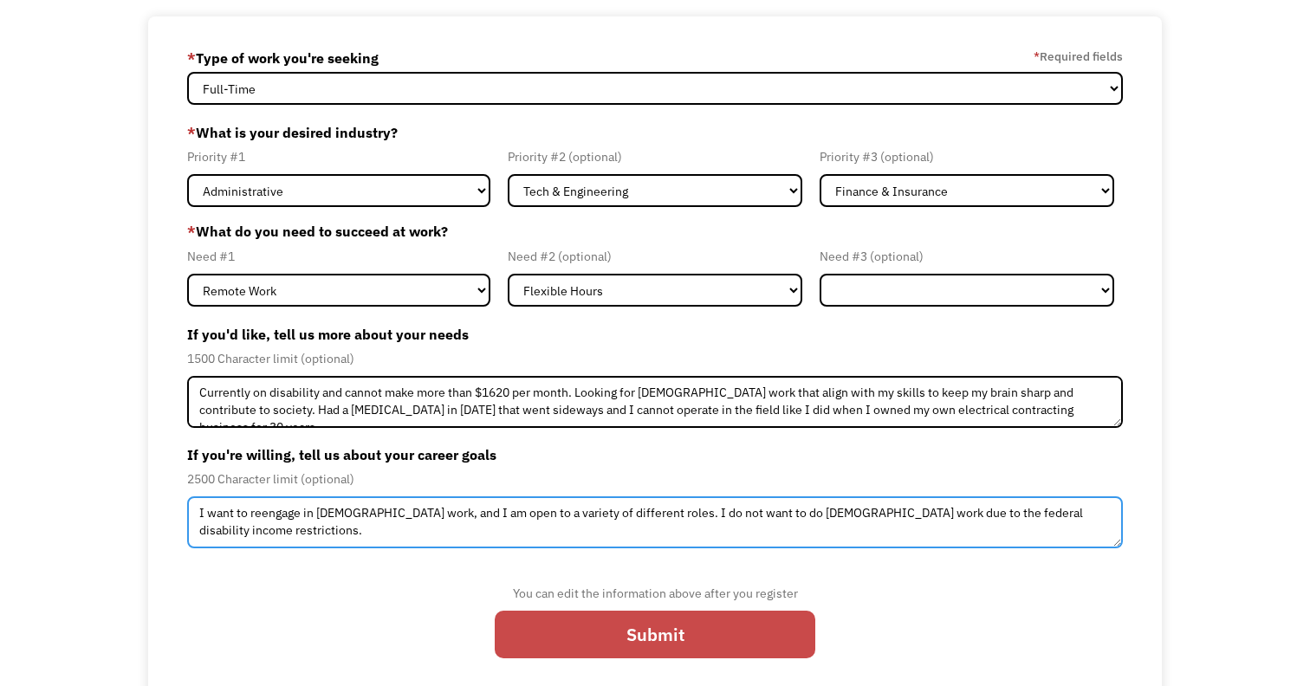
type textarea "I want to reengage in part time work, and I am open to a variety of different r…"
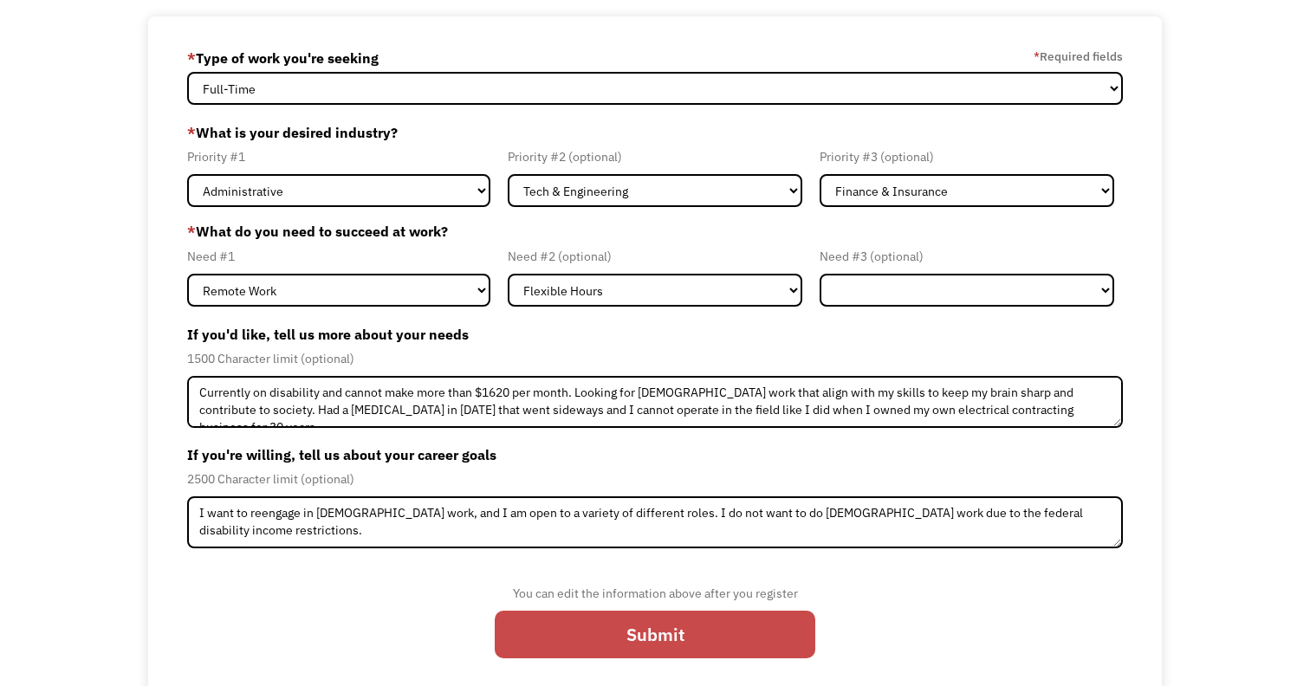
click at [684, 648] on input "Submit" at bounding box center [655, 635] width 321 height 49
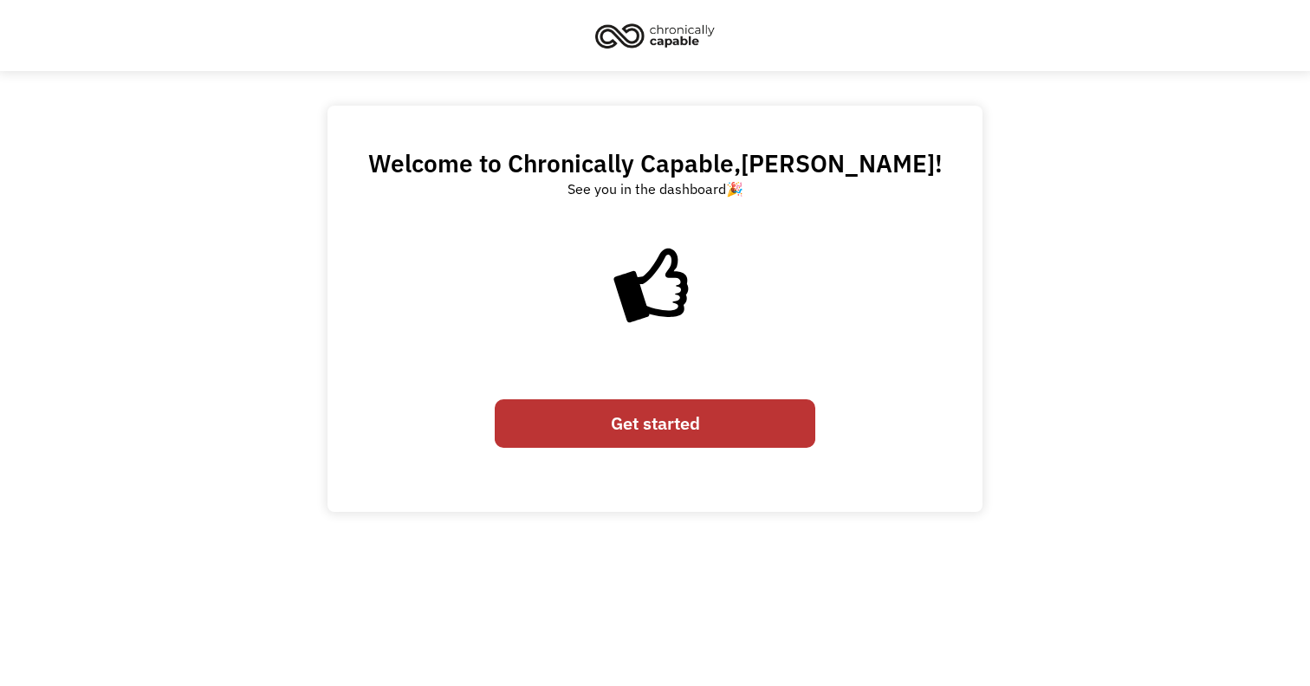
click at [672, 423] on link "Get started" at bounding box center [655, 423] width 321 height 49
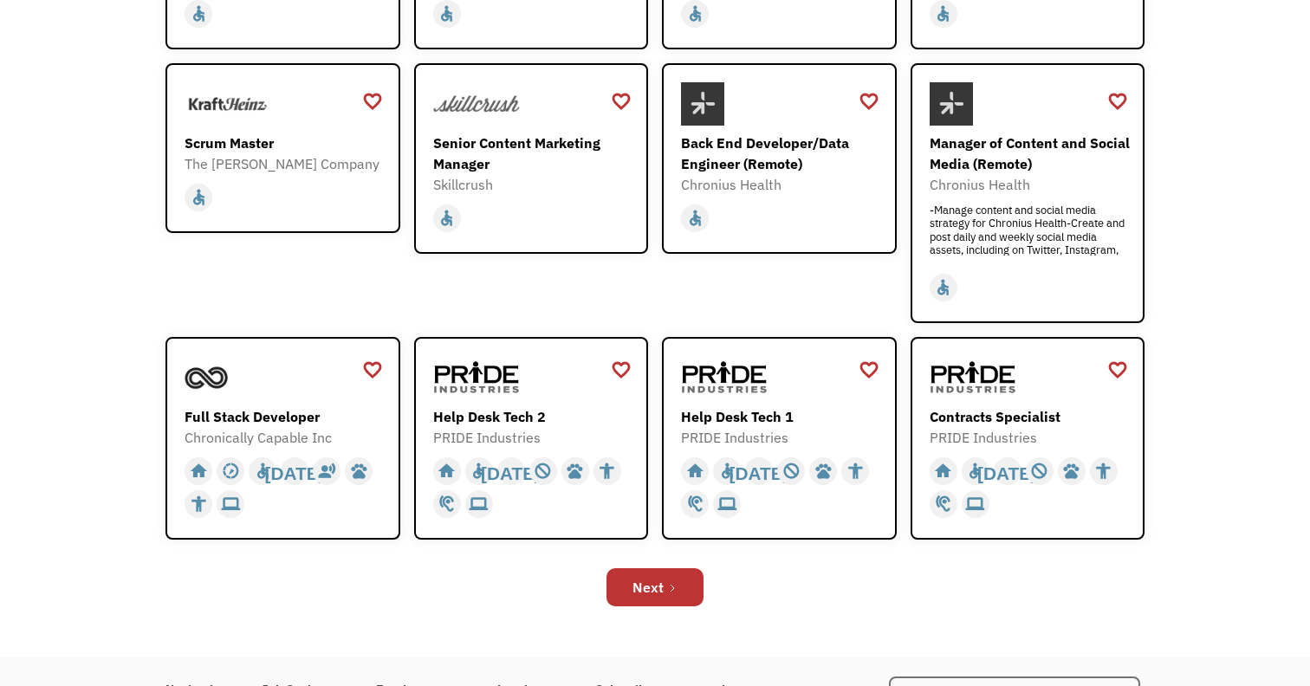
scroll to position [431, 0]
click at [657, 588] on div "Next" at bounding box center [647, 586] width 31 height 21
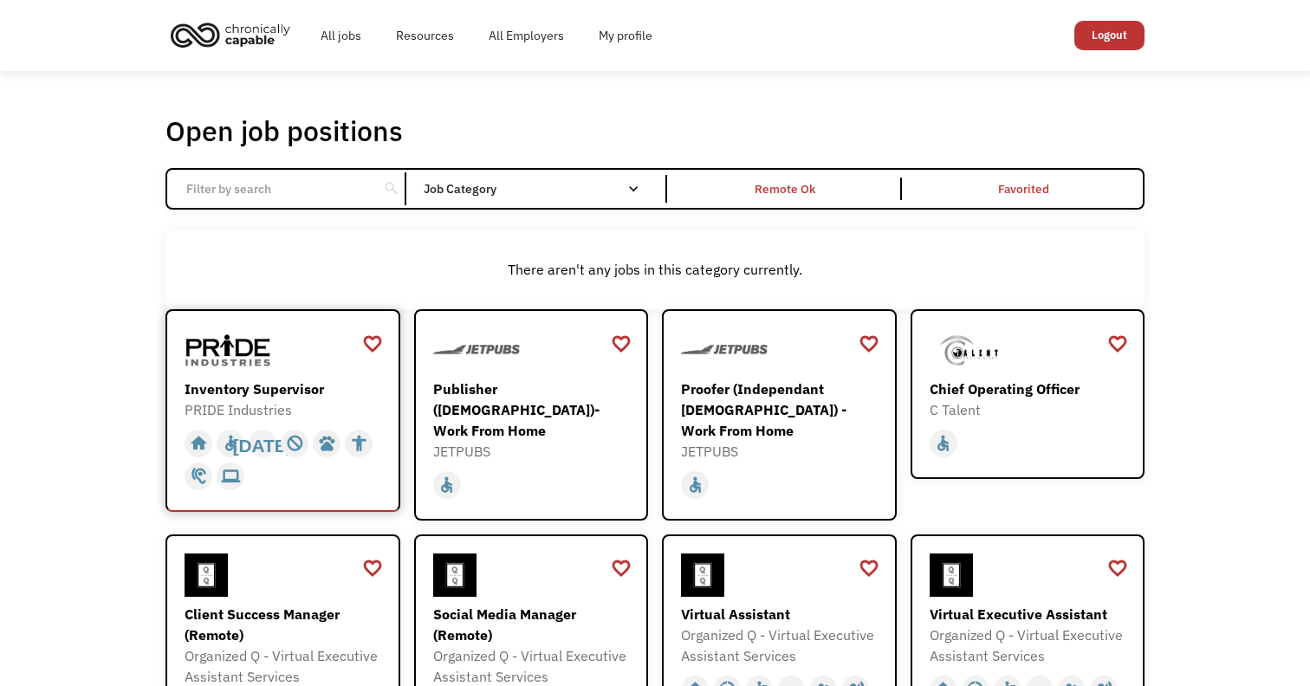
click at [284, 393] on div "Inventory Supervisor" at bounding box center [285, 389] width 201 height 21
click at [376, 340] on div "favorite_border" at bounding box center [372, 344] width 21 height 26
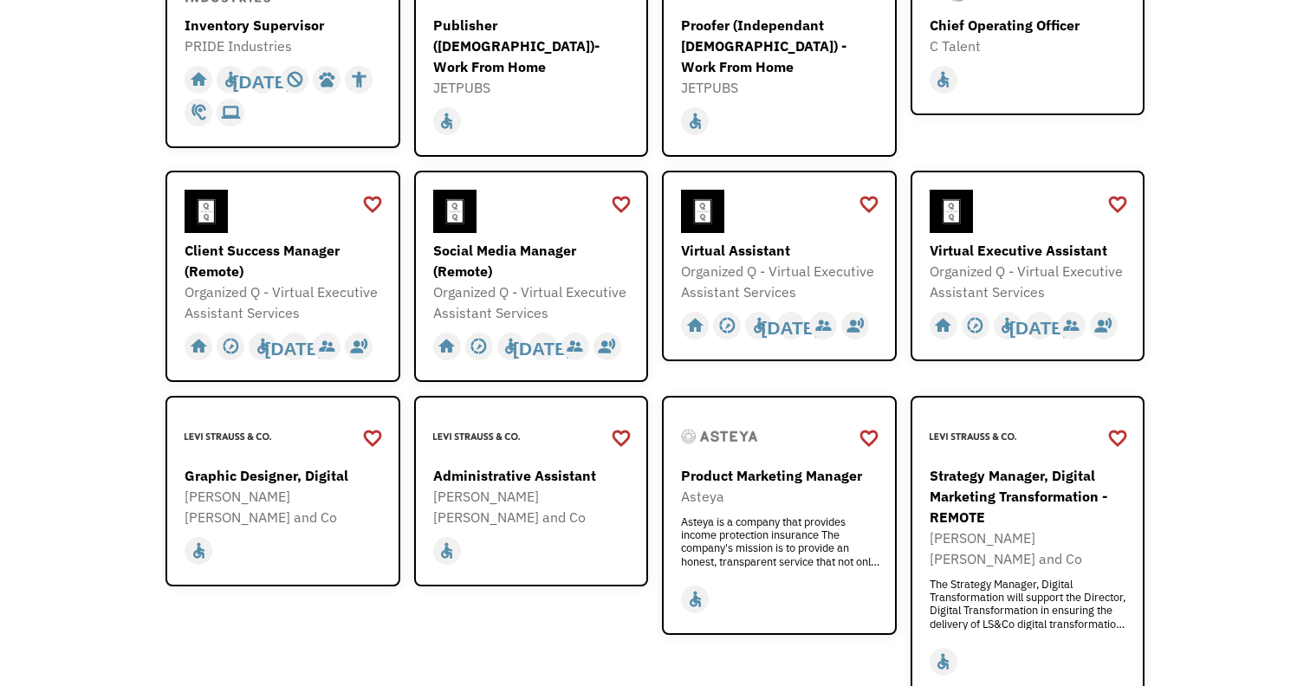
scroll to position [368, 0]
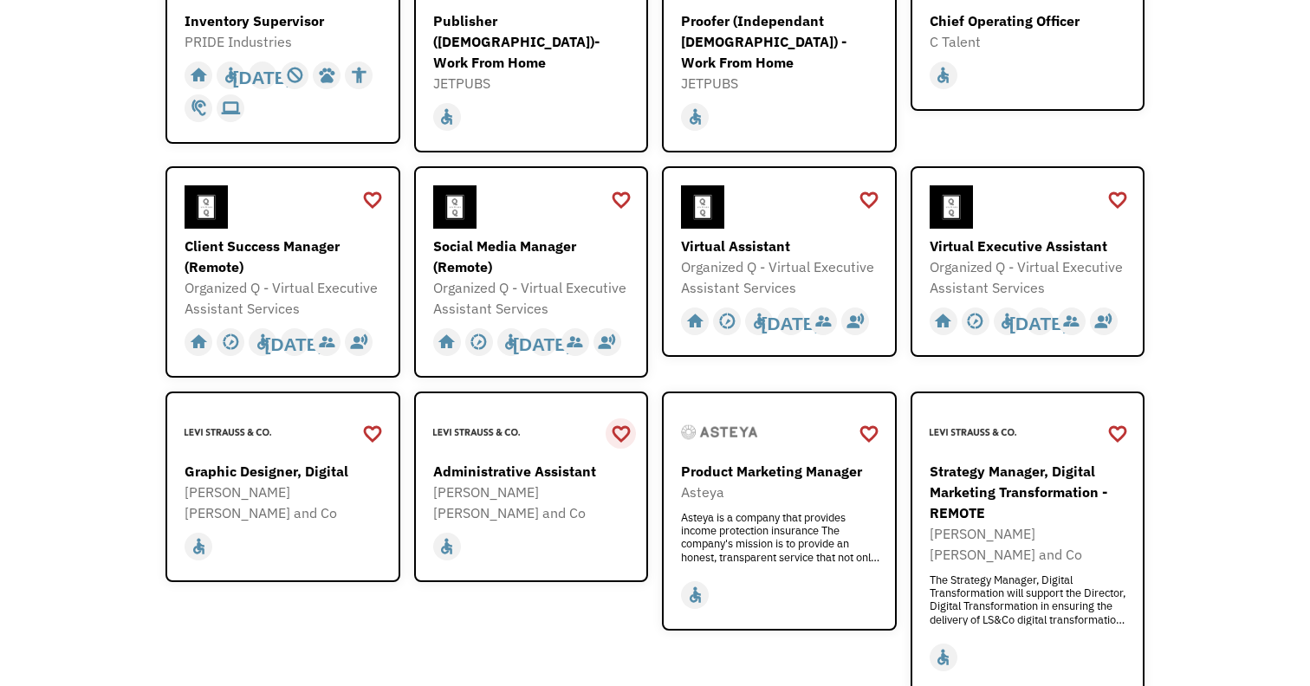
click at [619, 428] on div "favorite_border" at bounding box center [621, 434] width 21 height 26
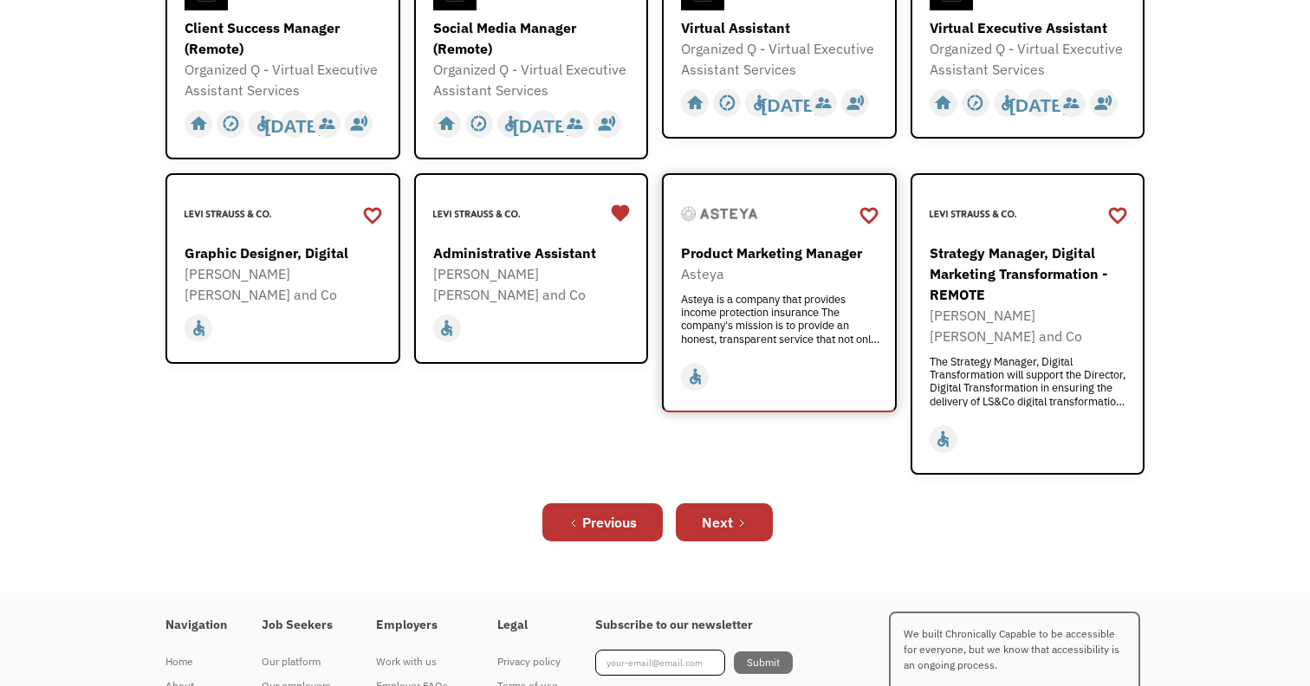
scroll to position [599, 0]
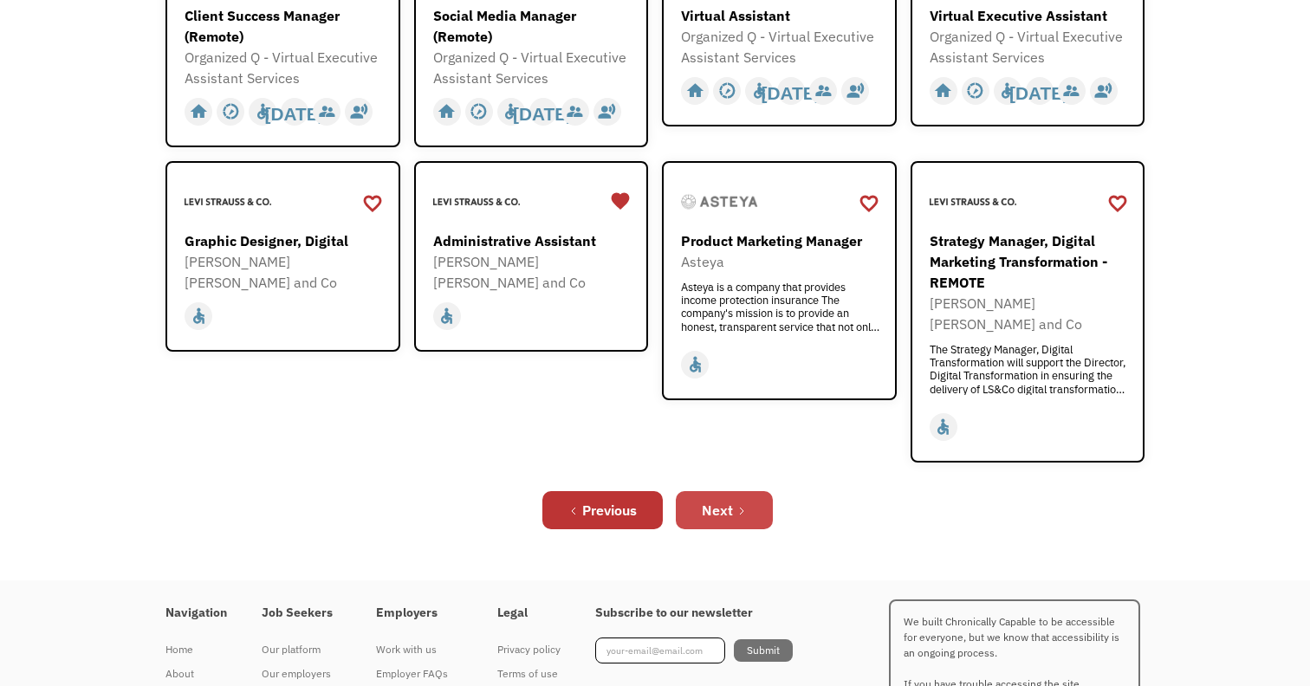
click at [748, 491] on link "Next" at bounding box center [724, 510] width 97 height 38
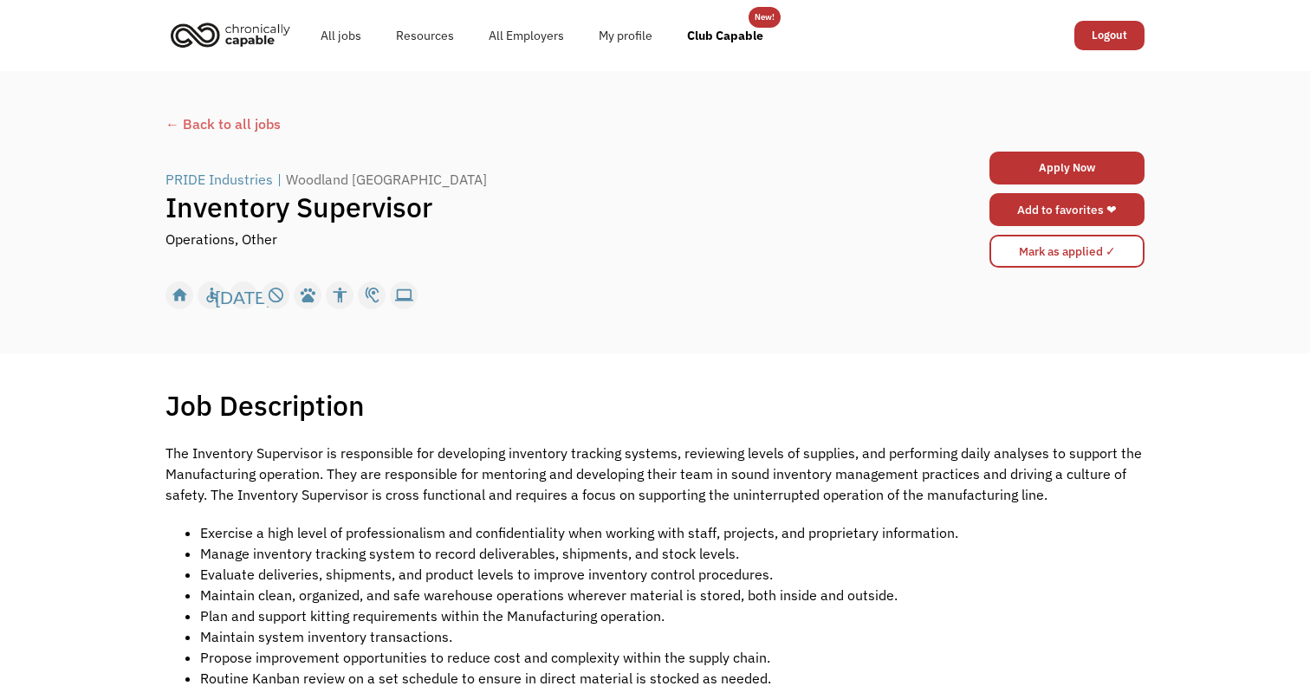
click at [1091, 214] on link "Add to favorites ❤" at bounding box center [1066, 209] width 155 height 33
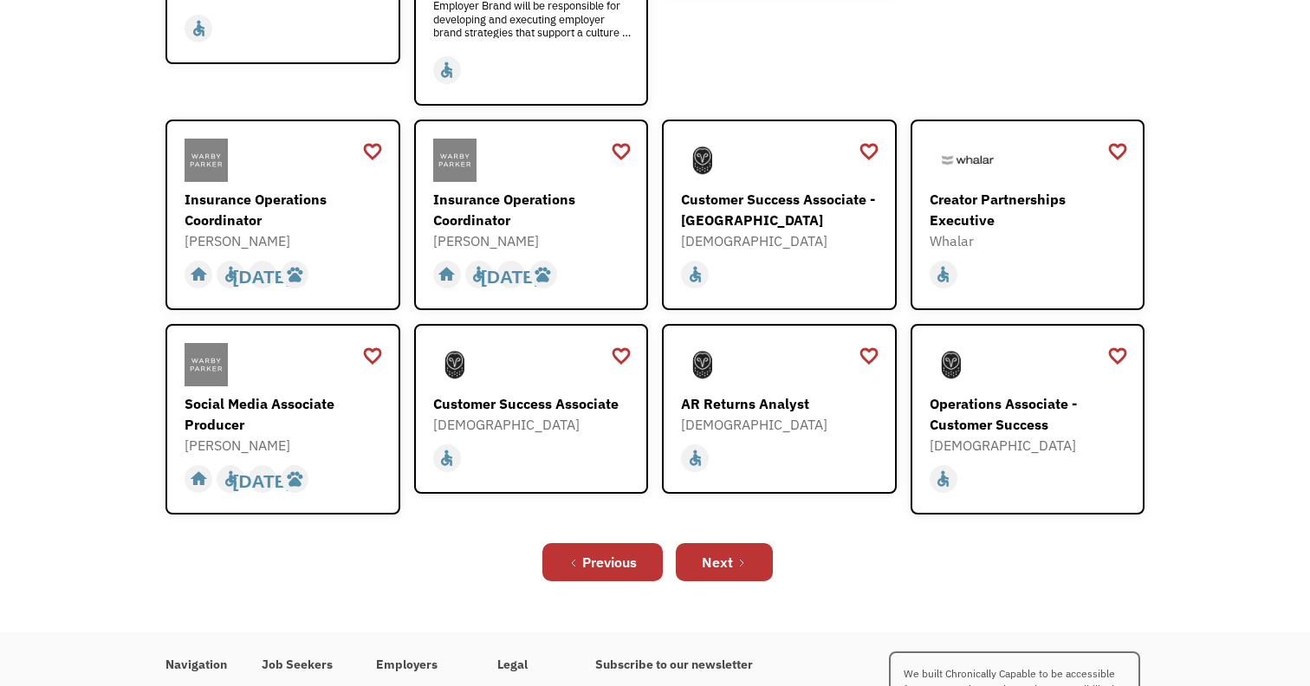
scroll to position [508, 0]
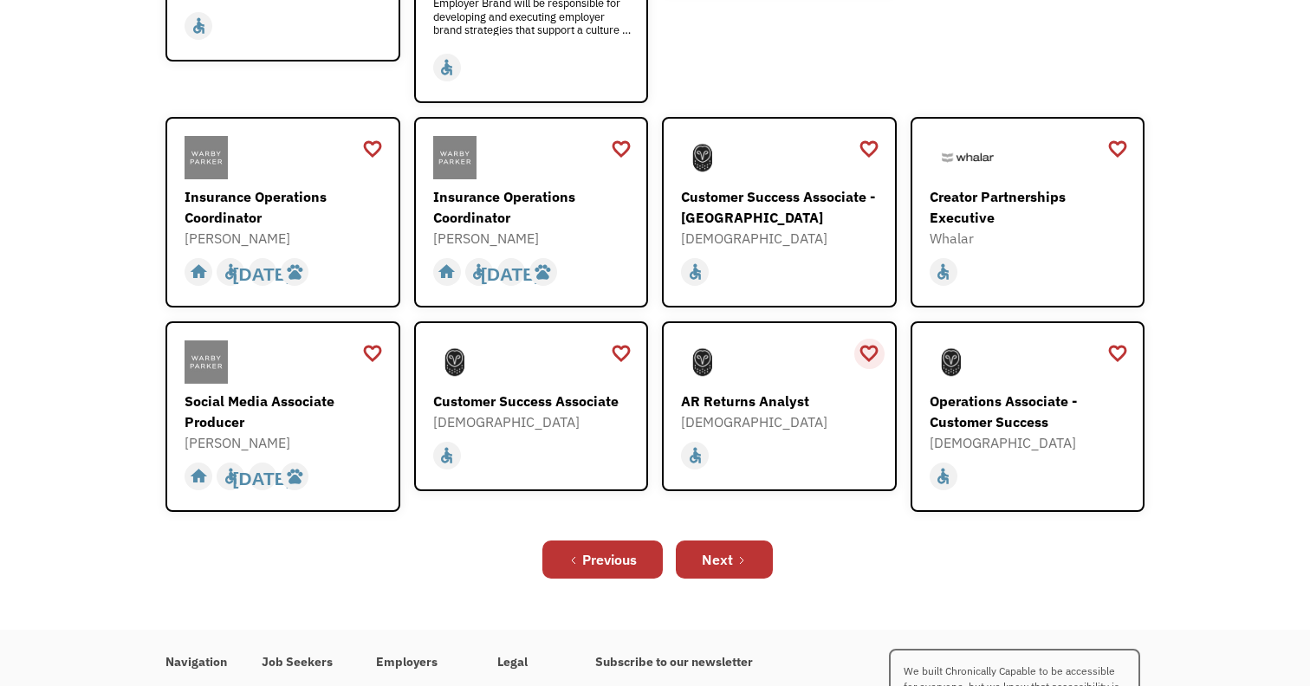
click at [871, 340] on div "favorite_border" at bounding box center [868, 353] width 21 height 26
click at [726, 549] on div "Next" at bounding box center [717, 559] width 31 height 21
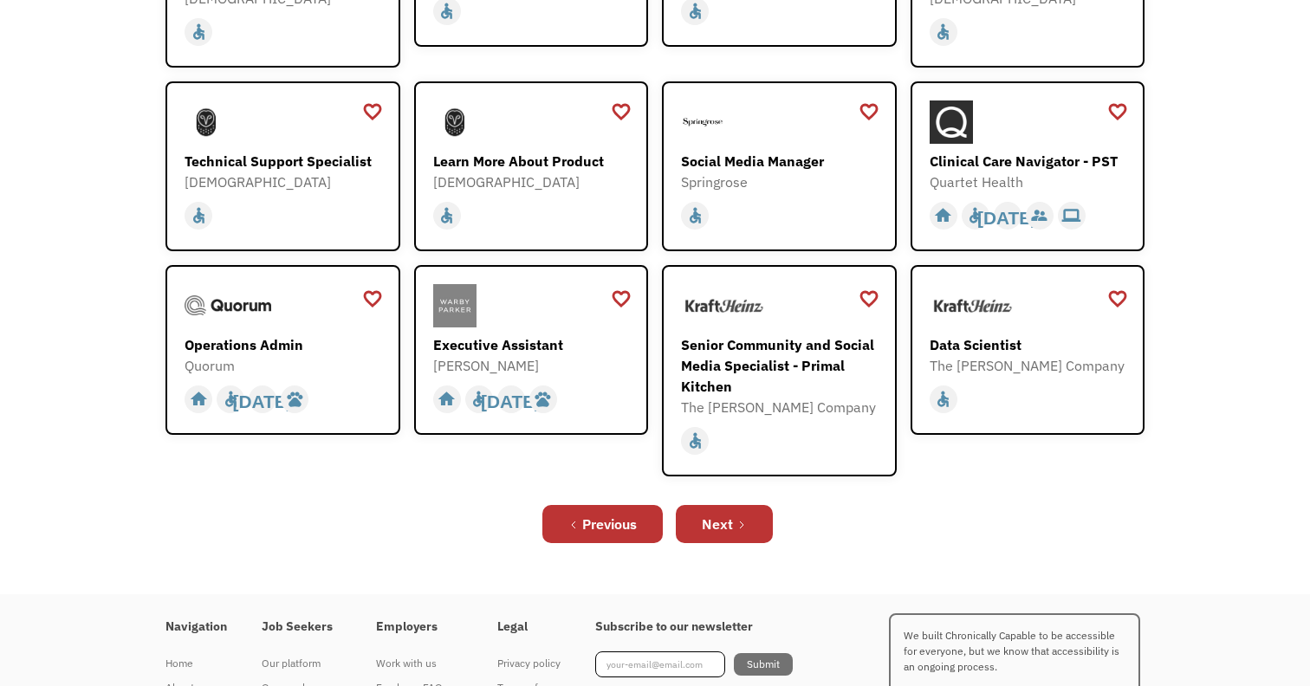
scroll to position [441, 0]
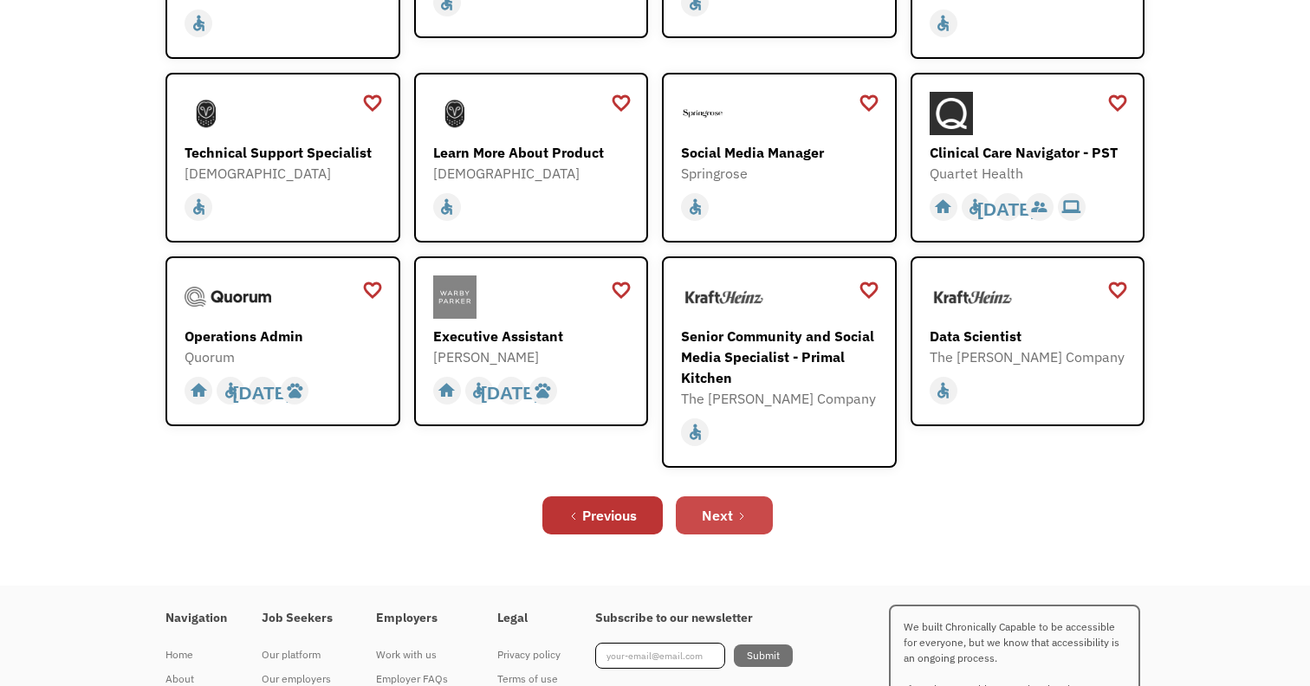
click at [751, 512] on link "Next" at bounding box center [724, 515] width 97 height 38
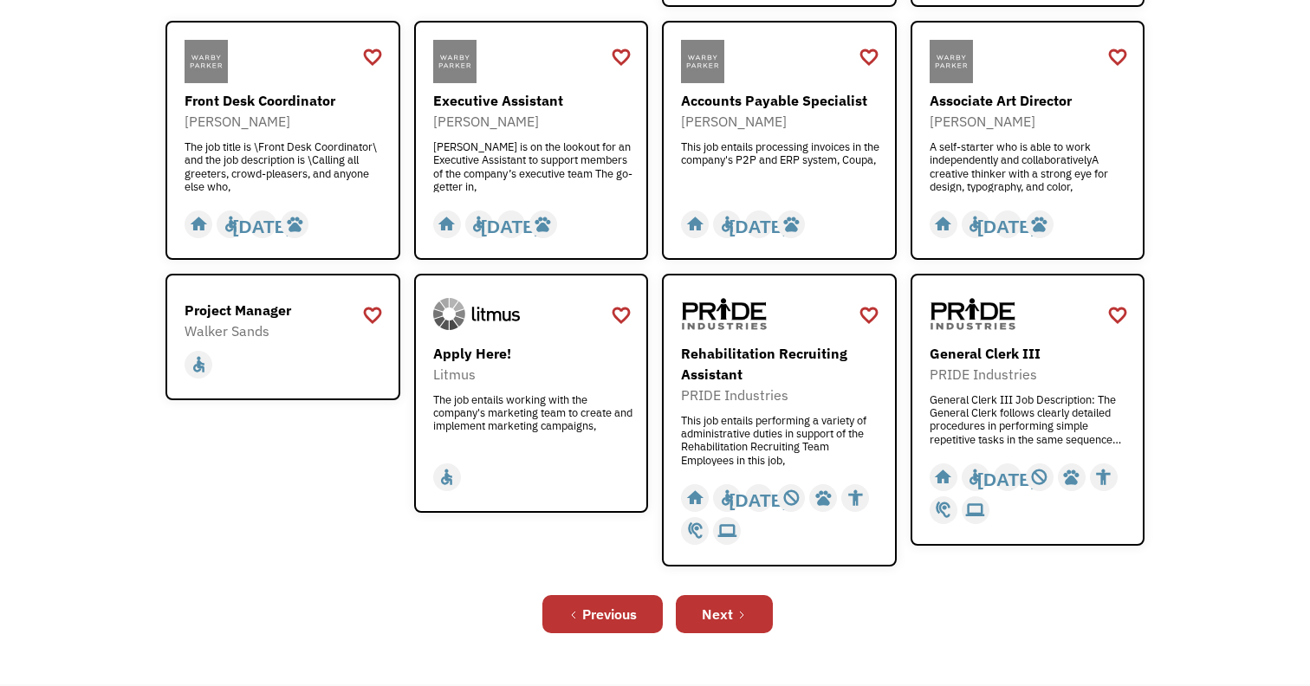
scroll to position [502, 0]
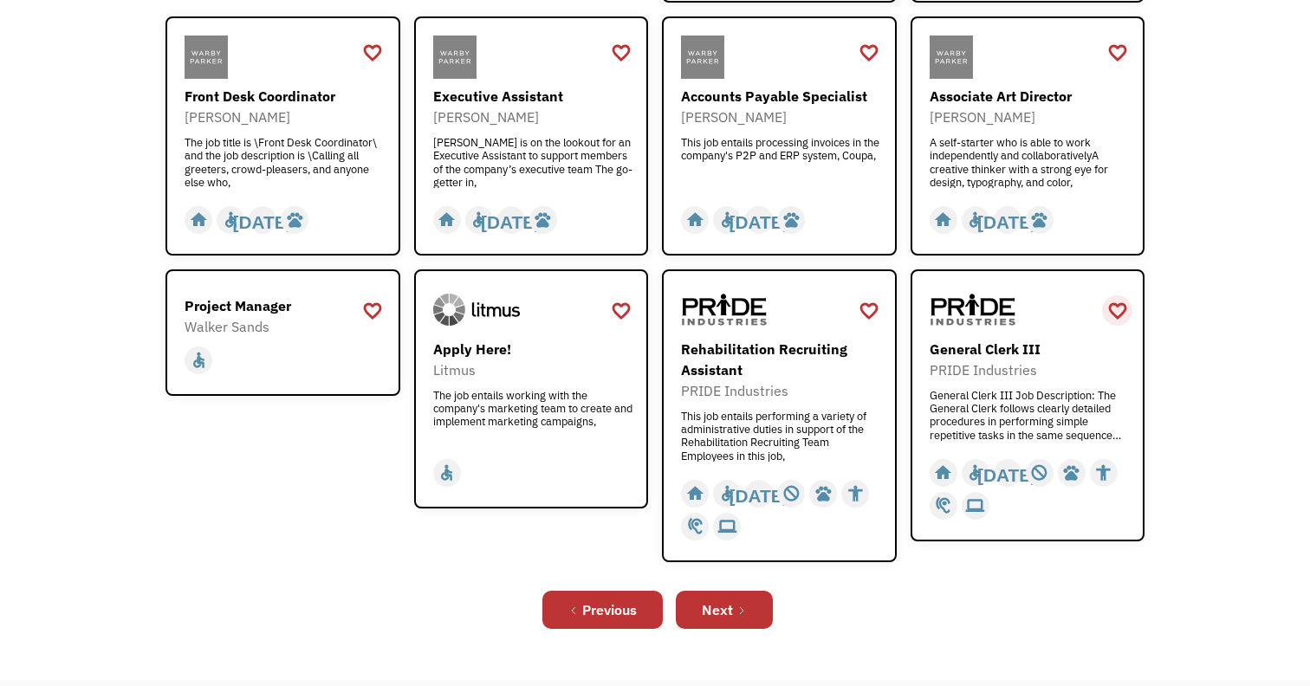
click at [1120, 307] on div "favorite_border" at bounding box center [1117, 311] width 21 height 26
click at [751, 612] on link "Next" at bounding box center [724, 610] width 97 height 38
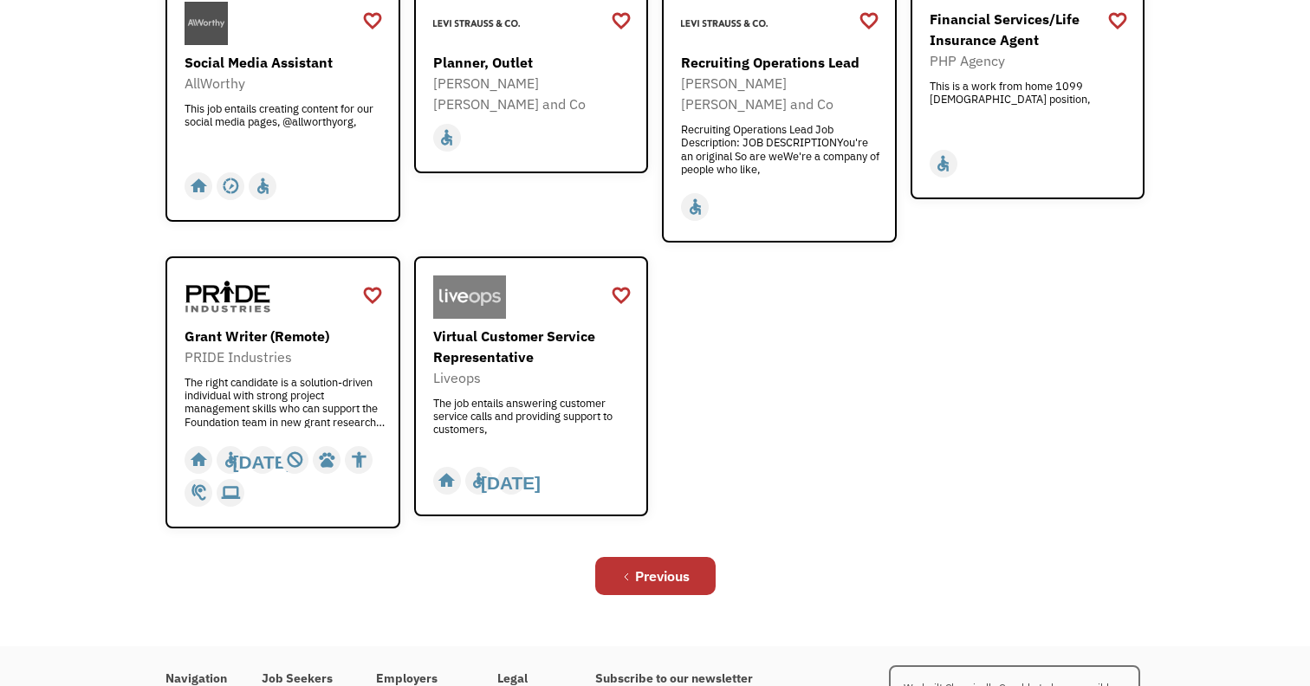
scroll to position [661, 0]
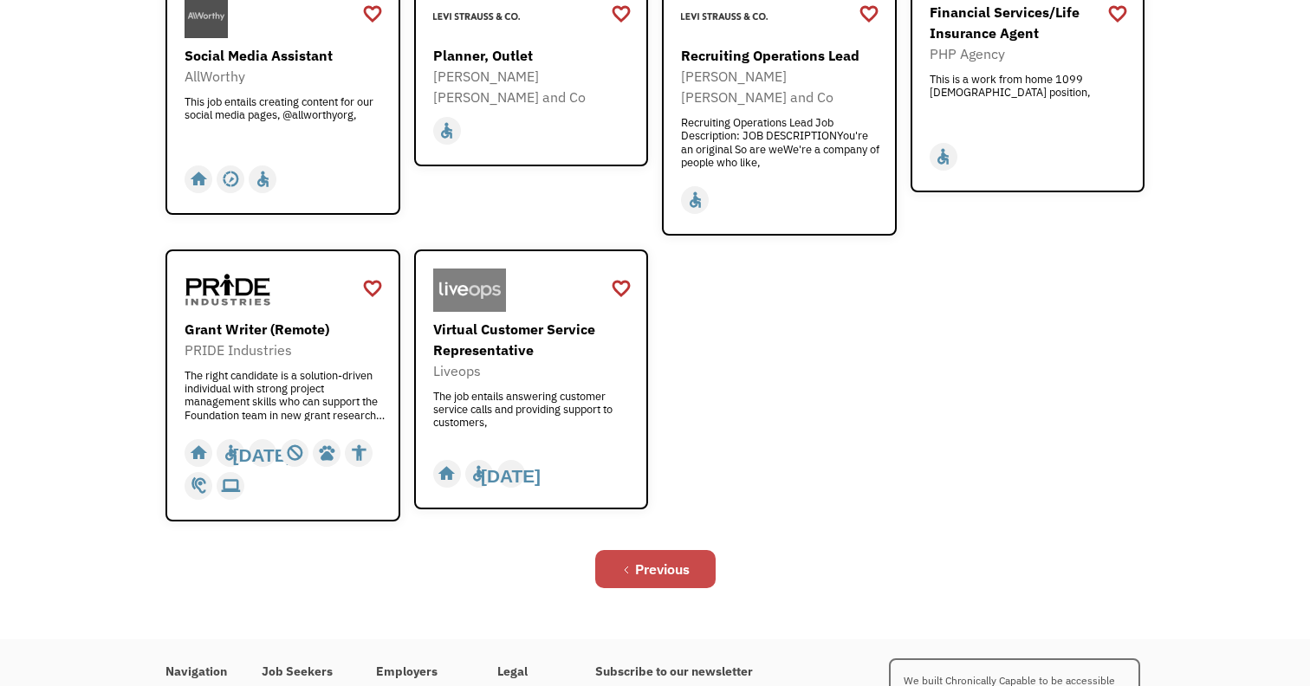
click at [668, 559] on div "Previous" at bounding box center [662, 569] width 55 height 21
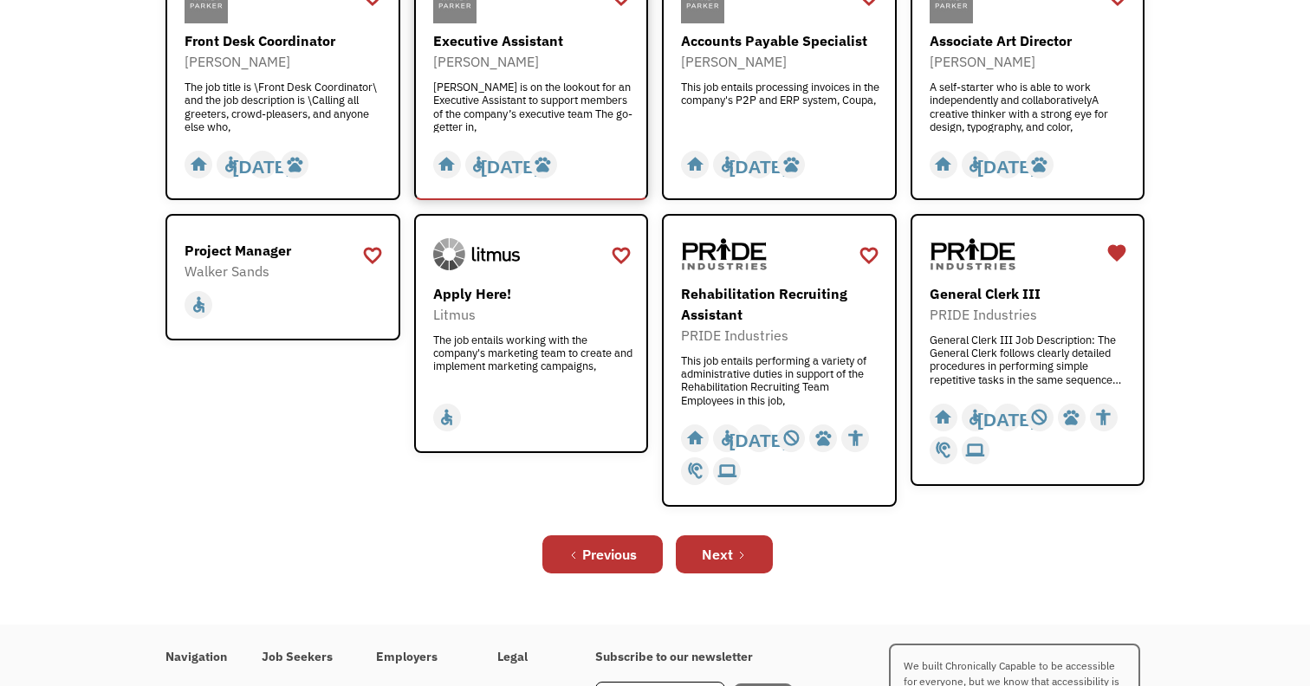
scroll to position [565, 0]
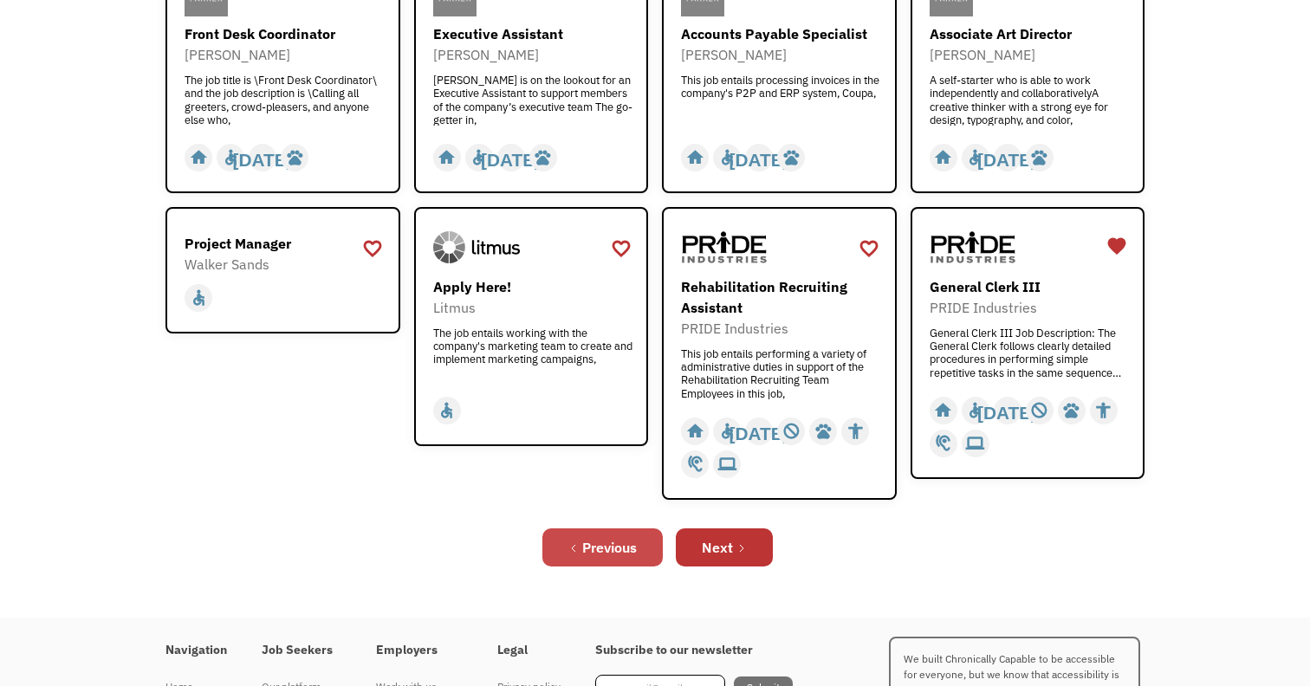
click at [626, 545] on div "Previous" at bounding box center [609, 547] width 55 height 21
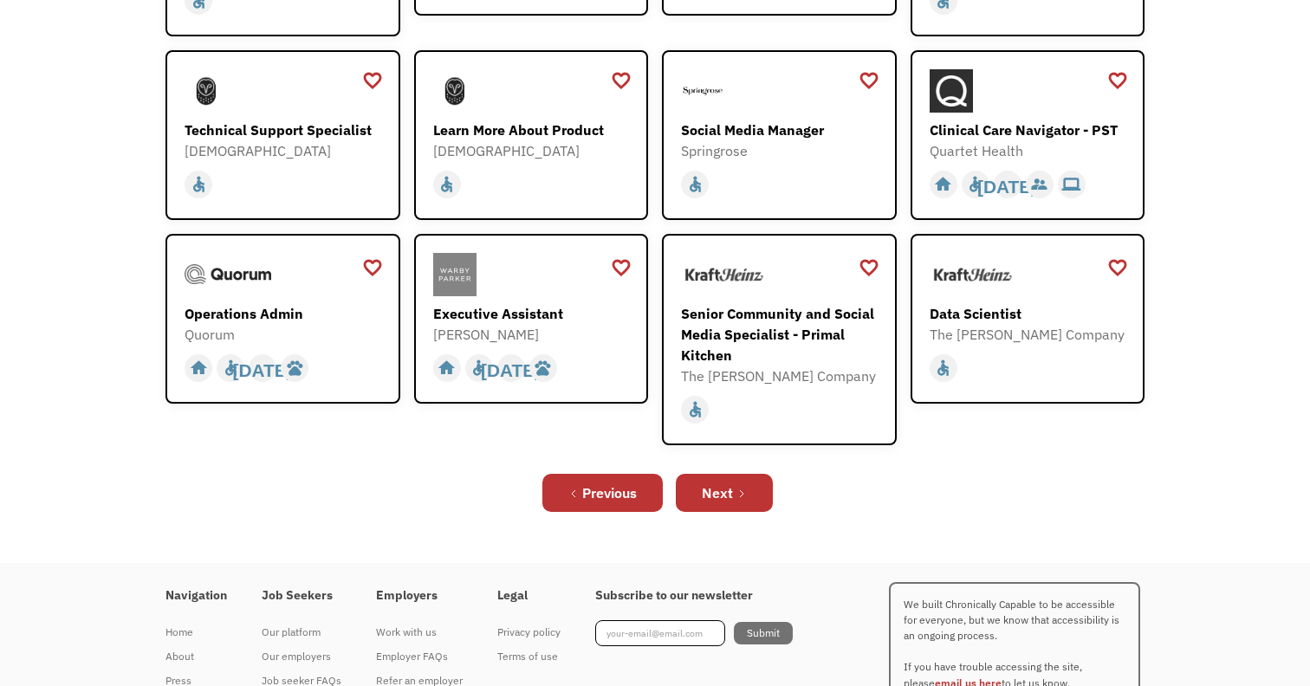
scroll to position [470, 0]
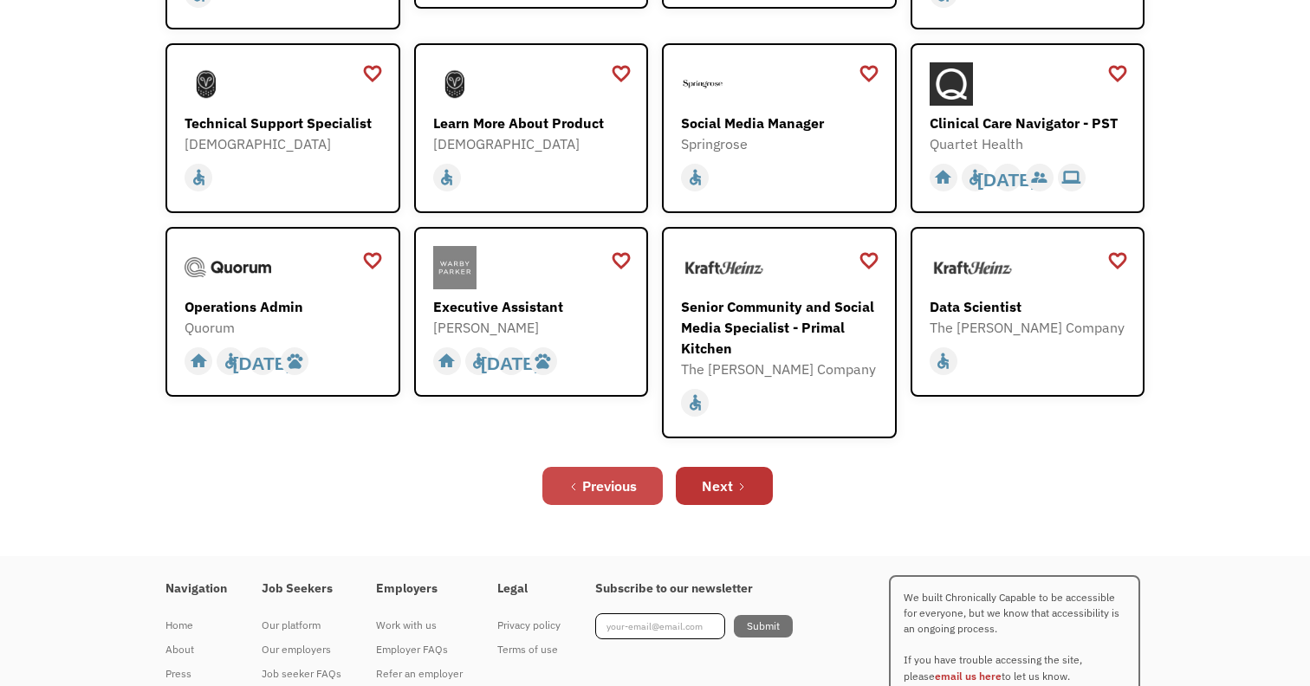
click at [631, 493] on div "Previous" at bounding box center [609, 486] width 55 height 21
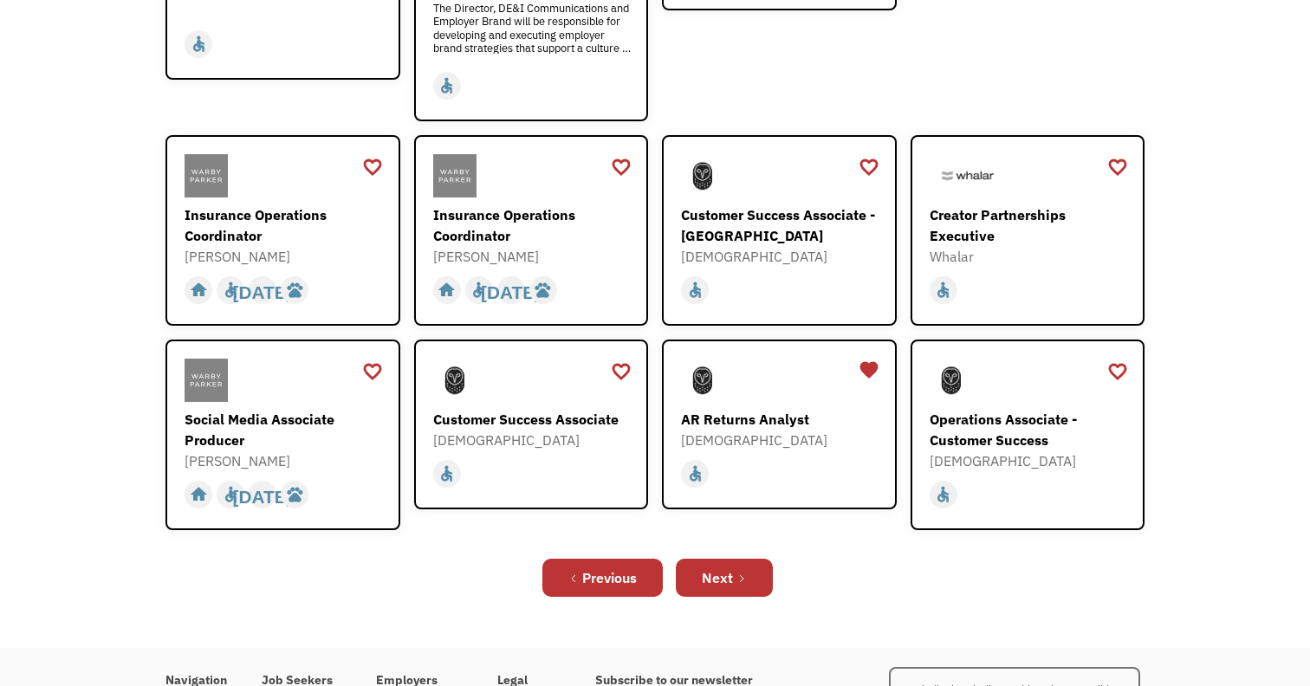
scroll to position [493, 0]
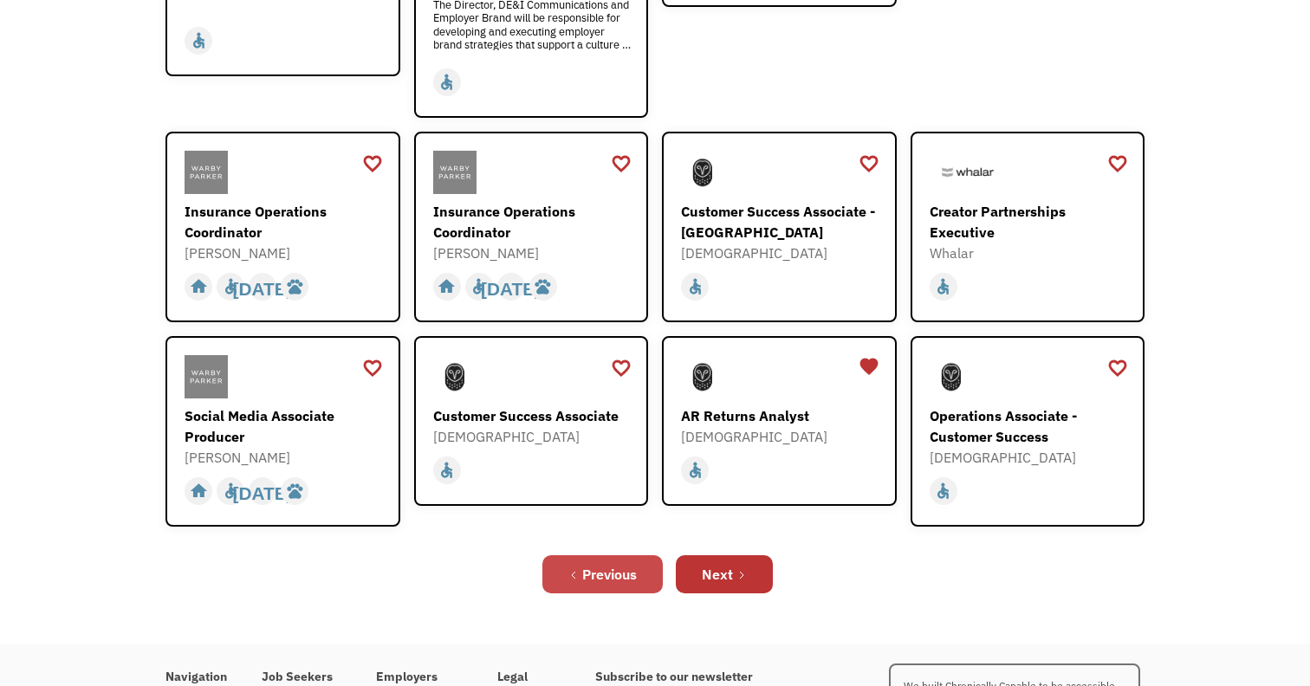
click at [618, 564] on div "Previous" at bounding box center [609, 574] width 55 height 21
